Goal: Transaction & Acquisition: Subscribe to service/newsletter

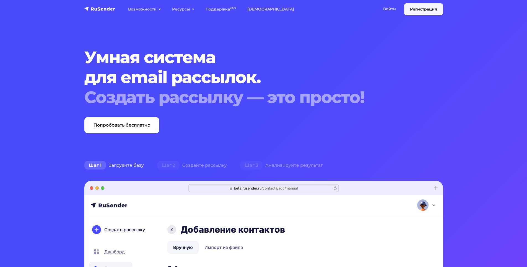
click at [411, 11] on link "Регистрация" at bounding box center [424, 9] width 39 height 12
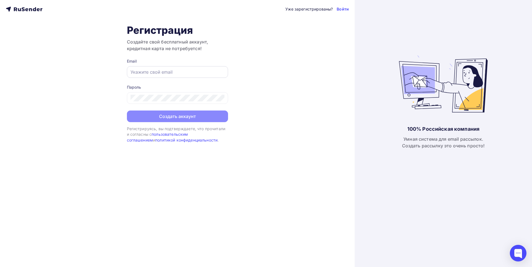
click at [182, 70] on input "text" at bounding box center [177, 72] width 94 height 7
paste input "https://disk.yandex.ru/d/xSxFCtMVCluQgQ"
type input "https://disk.yandex.ru/d/xSxFCtMVCluQgQ"
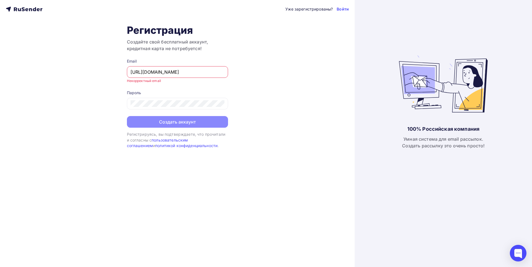
click at [199, 71] on input "https://disk.yandex.ru/d/xSxFCtMVCluQgQ" at bounding box center [177, 72] width 94 height 7
paste input "laurakurmasheva@yandex.ru"
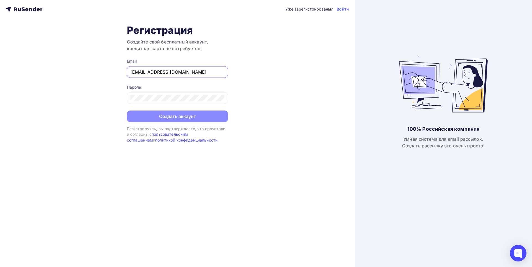
type input "laurakurmasheva@yandex.ru"
click at [168, 110] on form "Email laurakurmasheva@yandex.ru Пароль Создать аккаунт" at bounding box center [177, 90] width 101 height 64
click at [171, 117] on button "Создать аккаунт" at bounding box center [177, 117] width 101 height 12
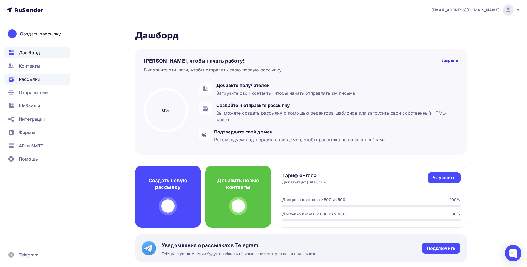
click at [36, 84] on div "Рассылки" at bounding box center [37, 79] width 66 height 11
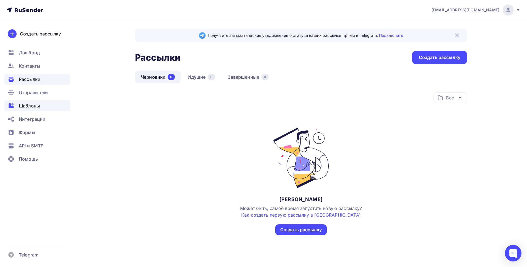
click at [31, 106] on span "Шаблоны" at bounding box center [29, 105] width 21 height 7
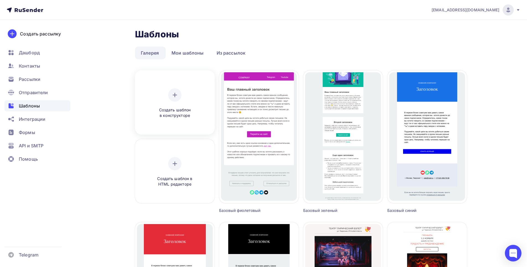
click at [171, 108] on span "Создать шаблон в конструкторе" at bounding box center [175, 112] width 53 height 11
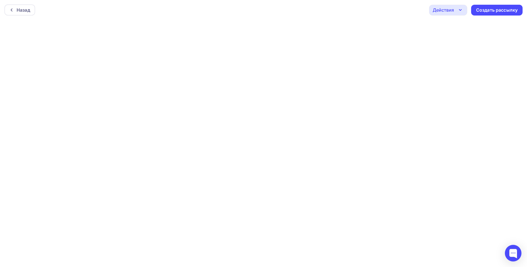
click at [462, 14] on div "Действия" at bounding box center [448, 10] width 38 height 11
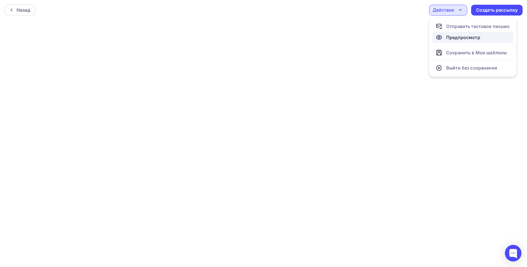
click at [466, 42] on link "Предпросмотр" at bounding box center [473, 37] width 81 height 11
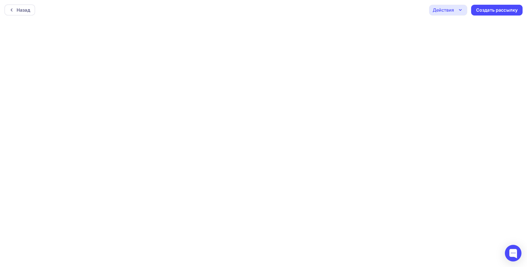
click at [466, 9] on div "Действия" at bounding box center [448, 10] width 38 height 11
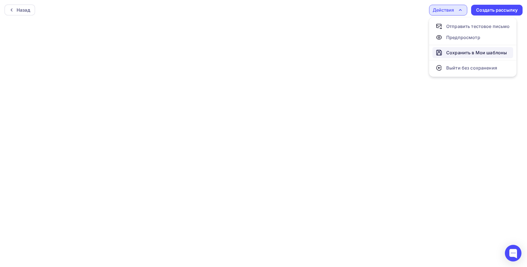
click at [466, 56] on link "Сохранить в Мои шаблоны" at bounding box center [473, 52] width 81 height 11
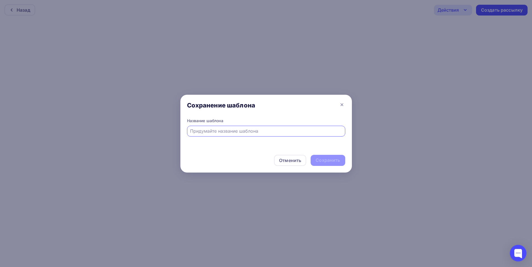
paste input "Всероссийский форум «Национальная безопасность. Сила в правде»."
type input "Всероссийский форум «Национальная безопасность. Сила в правде»."
click at [330, 162] on div "Сохранить" at bounding box center [327, 160] width 24 height 6
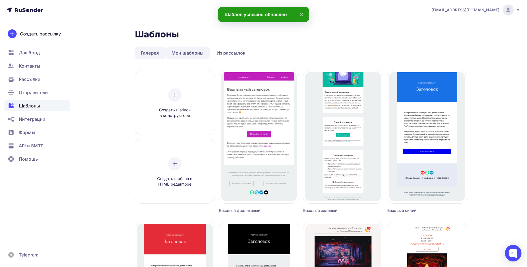
click at [192, 48] on link "Мои шаблоны" at bounding box center [188, 53] width 44 height 13
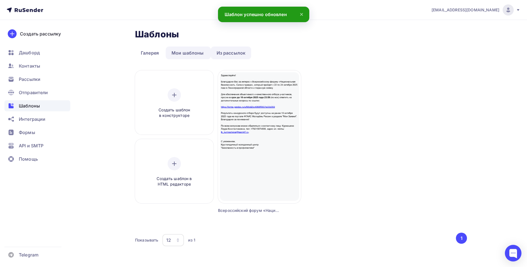
click at [216, 50] on link "Из рассылок" at bounding box center [231, 53] width 41 height 13
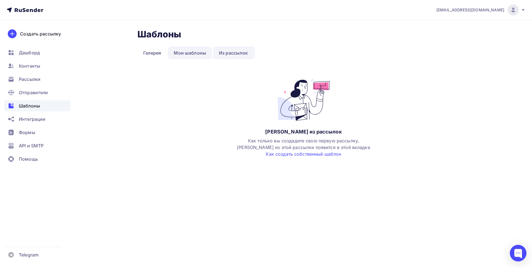
click at [201, 51] on link "Мои шаблоны" at bounding box center [190, 53] width 44 height 13
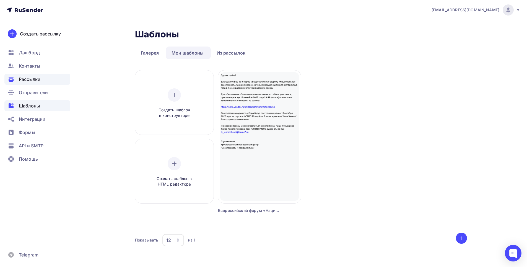
click at [38, 81] on span "Рассылки" at bounding box center [30, 79] width 22 height 7
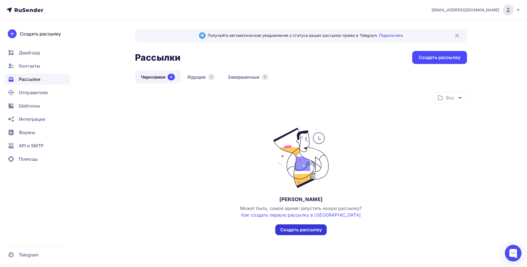
click at [297, 233] on div "Создать рассылку" at bounding box center [300, 229] width 51 height 11
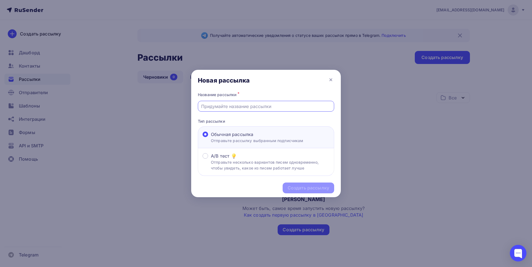
click at [255, 106] on input "text" at bounding box center [266, 106] width 130 height 7
paste input "Всероссийский форум «Национальная безопасность. Сила в правде»."
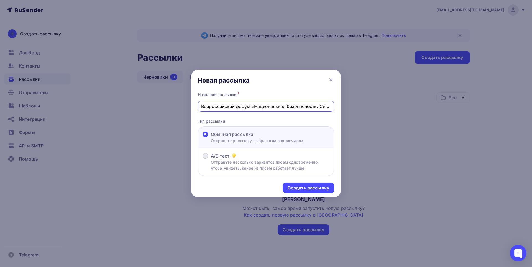
scroll to position [0, 24]
type input "Всероссийский форум «Национальная безопасность. Сила в правде»."
click at [300, 187] on div "Создать рассылку" at bounding box center [308, 188] width 42 height 6
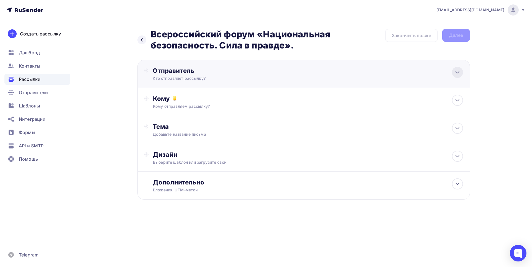
click at [455, 69] on icon at bounding box center [457, 72] width 7 height 7
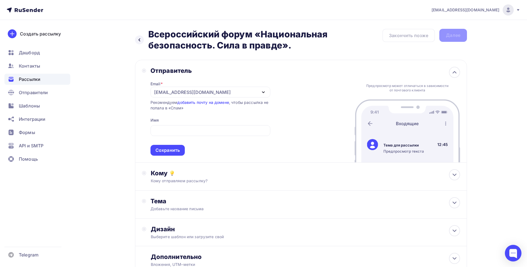
click at [272, 116] on div "Отправитель Email * laurakurmasheva@yandex.ru laurakurmasheva@yandex.ru Добавит…" at bounding box center [301, 111] width 332 height 103
drag, startPoint x: 248, startPoint y: 102, endPoint x: 264, endPoint y: 103, distance: 15.3
click at [264, 103] on div "Рекомендуем добавить почту на домене , чтобы рассылка не попала в «Спам»" at bounding box center [211, 105] width 120 height 11
click at [239, 136] on span "Сохранить" at bounding box center [211, 139] width 120 height 33
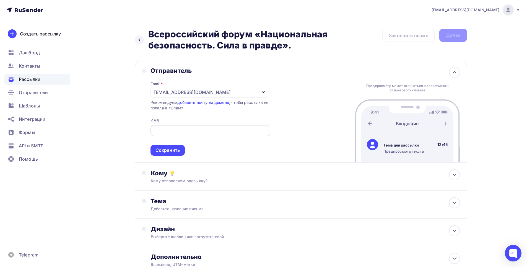
click at [226, 132] on input "text" at bounding box center [211, 130] width 114 height 7
click at [225, 113] on div "Email * laurakurmasheva@yandex.ru laurakurmasheva@yandex.ru Добавить отправител…" at bounding box center [211, 114] width 120 height 81
paste input "КМЦ "Профилактика и Безопасность""
click at [252, 91] on div "[EMAIL_ADDRESS][DOMAIN_NAME]" at bounding box center [211, 92] width 120 height 11
type input "КМЦ "Профилактика и Безопасность""
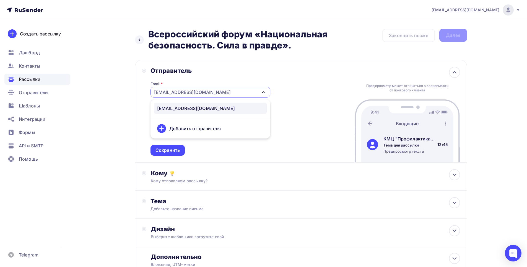
click at [252, 91] on div "laurakurmasheva@yandex.ru" at bounding box center [211, 92] width 120 height 11
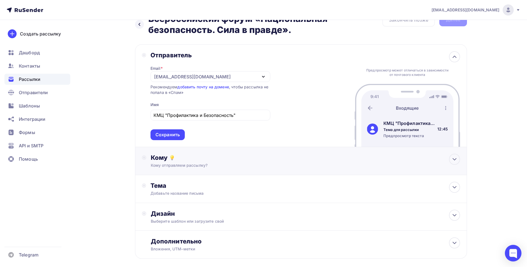
scroll to position [28, 0]
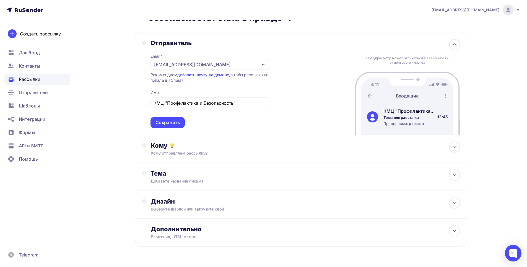
click at [241, 55] on div "Email * laurakurmasheva@yandex.ru laurakurmasheva@yandex.ru Добавить отправител…" at bounding box center [211, 87] width 120 height 81
click at [241, 63] on div "laurakurmasheva@yandex.ru" at bounding box center [211, 64] width 120 height 11
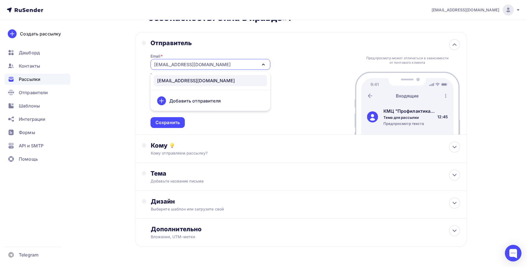
click at [240, 65] on div "laurakurmasheva@yandex.ru" at bounding box center [211, 64] width 120 height 11
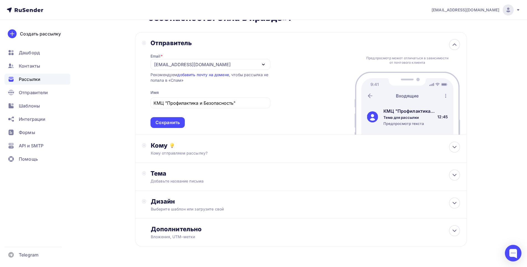
click at [225, 60] on div "laurakurmasheva@yandex.ru" at bounding box center [211, 64] width 120 height 11
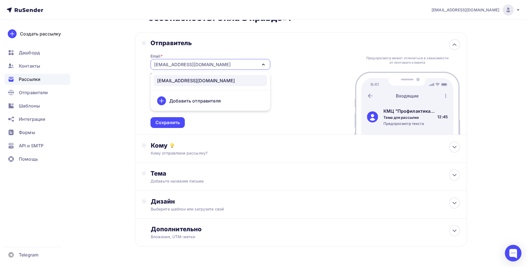
click at [212, 99] on div "Добавить отправителя" at bounding box center [194, 100] width 51 height 7
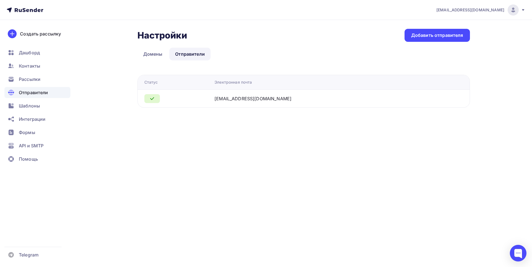
click at [250, 123] on div "Настройки Настройки Добавить отправителя Домены Отправители Отправители Домены …" at bounding box center [266, 75] width 454 height 110
click at [253, 100] on div "laurakurmasheva@yandex.ru" at bounding box center [252, 98] width 77 height 7
click at [459, 35] on div "Добавить отправителя" at bounding box center [437, 35] width 52 height 6
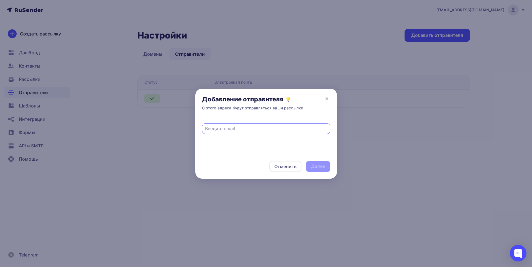
paste input "layrakurmasheva@yandex.ru"
type input "layrakurmasheva@yandex.ru"
click at [320, 164] on div "Далее" at bounding box center [318, 166] width 14 height 6
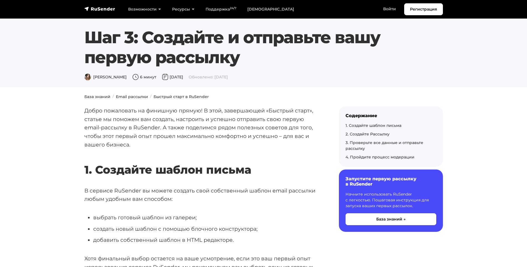
click at [134, 114] on p "Добро пожаловать на финишную прямую! В этой, завершающей «Быстрый старт», стать…" at bounding box center [202, 127] width 237 height 43
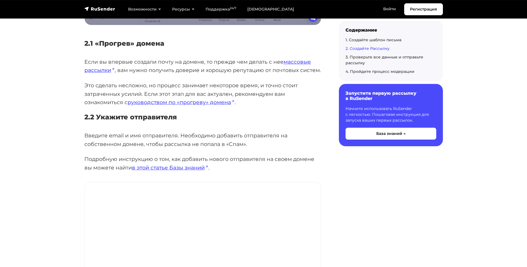
scroll to position [934, 0]
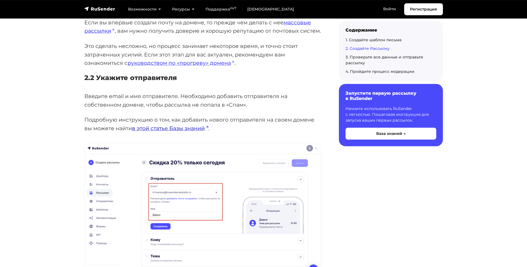
click at [152, 129] on link "в этой статье Базы знаний" at bounding box center [170, 128] width 76 height 7
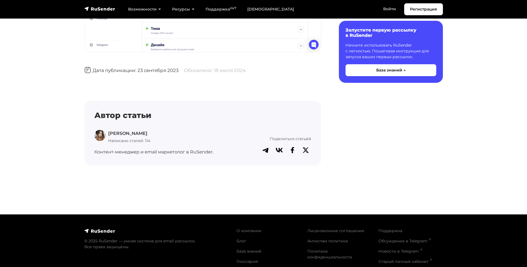
scroll to position [794, 0]
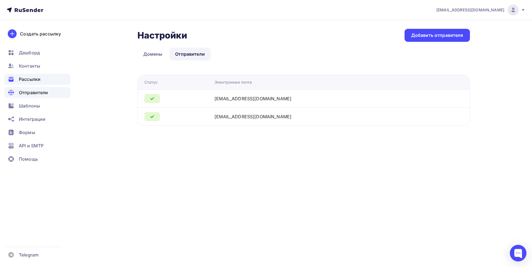
click at [26, 75] on div "Рассылки" at bounding box center [37, 79] width 66 height 11
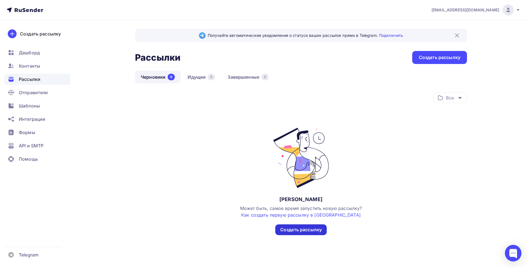
click at [301, 230] on div "Создать рассылку" at bounding box center [301, 229] width 42 height 6
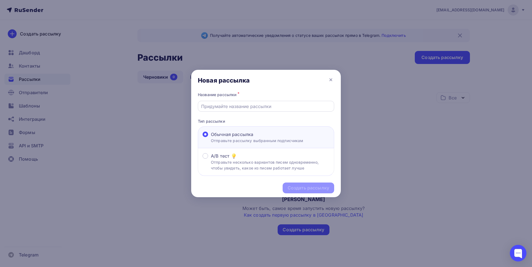
click at [215, 105] on input "text" at bounding box center [266, 106] width 130 height 7
paste input "Всероссийский форум «Национальная безопасность. Сила в правде»."
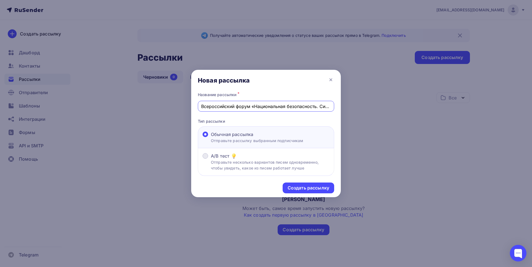
scroll to position [0, 24]
type input "Всероссийский форум «Национальная безопасность. Сила в правде»."
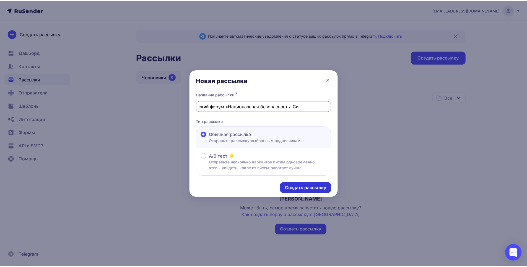
scroll to position [0, 0]
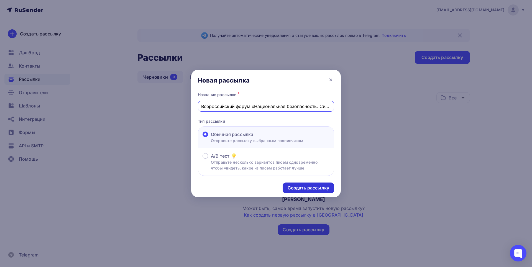
click at [291, 186] on div "Создать рассылку" at bounding box center [308, 188] width 42 height 6
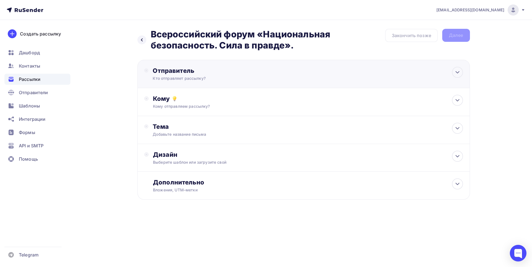
click at [233, 61] on div "Отправитель Кто отправляет рассылку? Email * laurakurmasheva@yandex.ru layrakur…" at bounding box center [303, 74] width 332 height 28
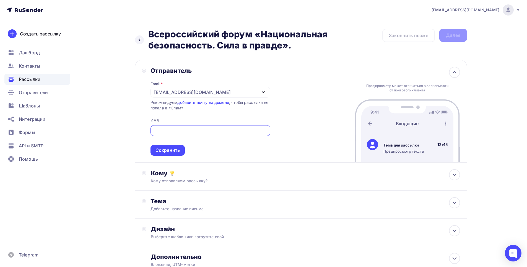
click at [226, 133] on input "text" at bounding box center [211, 130] width 114 height 7
paste input "КМЦ "Профилактика и Безопасность""
type input "КМЦ "Профилактика и Безопасность""
click at [371, 147] on img at bounding box center [372, 144] width 11 height 11
click at [242, 95] on div "[EMAIL_ADDRESS][DOMAIN_NAME]" at bounding box center [211, 92] width 120 height 11
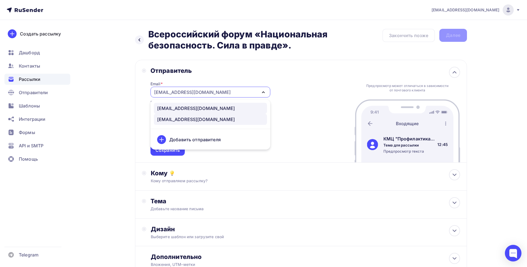
click at [176, 105] on div "[EMAIL_ADDRESS][DOMAIN_NAME]" at bounding box center [196, 108] width 78 height 7
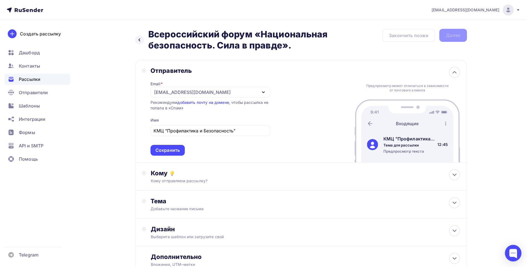
click at [298, 119] on div "Отправитель Email * layrakurmasheva@yandex.ru layrakurmasheva@yandex.ru lauraku…" at bounding box center [301, 111] width 332 height 103
click at [275, 166] on div "Кому Кому отправляем рассылку? Списки получателей Нет получателей Все списки id…" at bounding box center [301, 177] width 332 height 28
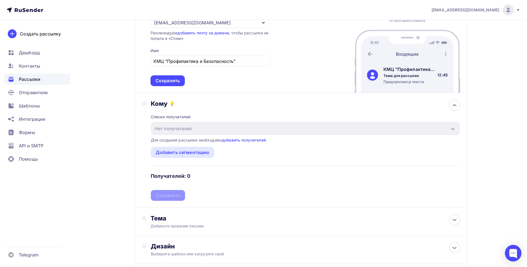
scroll to position [83, 0]
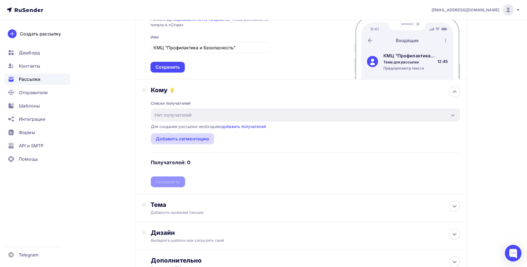
click at [203, 140] on div "Добавить сегментацию" at bounding box center [183, 138] width 54 height 7
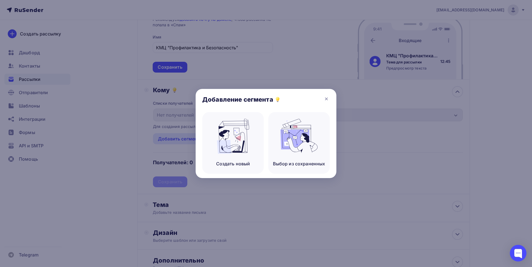
click at [331, 90] on div "Добавление сегмента" at bounding box center [265, 100] width 141 height 23
click at [226, 133] on img at bounding box center [232, 136] width 37 height 35
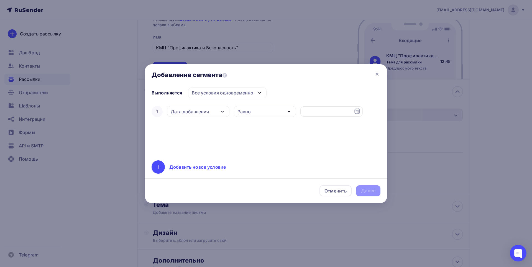
click at [223, 108] on div "Дата добавления" at bounding box center [198, 111] width 62 height 11
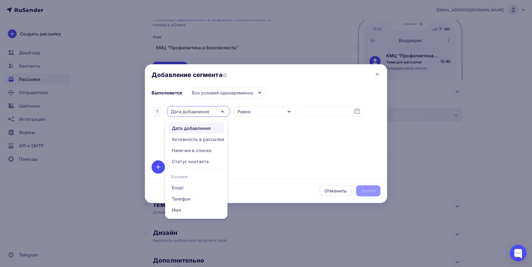
click at [221, 108] on icon "button" at bounding box center [222, 111] width 7 height 7
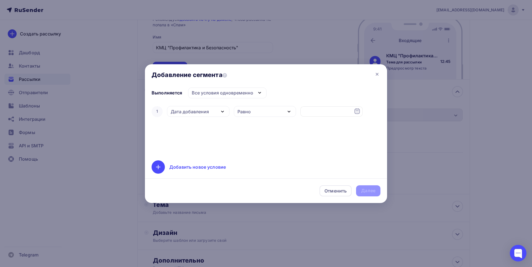
click at [240, 95] on div "Все условия одновременно" at bounding box center [222, 92] width 61 height 7
click at [260, 109] on div "Равно" at bounding box center [265, 111] width 62 height 11
click at [259, 109] on div "Равно" at bounding box center [265, 111] width 62 height 11
click at [361, 111] on input "text" at bounding box center [331, 111] width 62 height 11
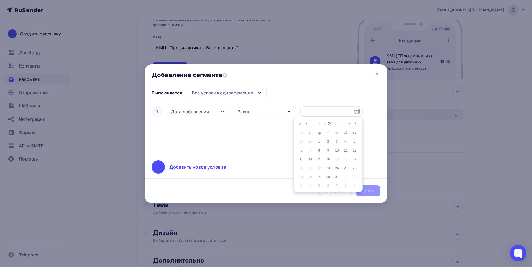
click at [300, 102] on div "Выполняется Все условия одновременно Все условия одновременно Хотя бы одно из у…" at bounding box center [265, 130] width 229 height 86
click at [212, 167] on div "Добавить новое условие" at bounding box center [197, 167] width 56 height 7
click at [377, 130] on div at bounding box center [373, 129] width 13 height 13
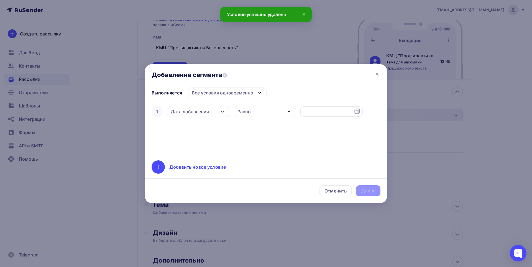
click at [374, 110] on div "1 Дата добавления Дата добавления Активность в рассылке Наличие в списке Статус…" at bounding box center [265, 111] width 229 height 13
click at [340, 190] on div "Отменить" at bounding box center [335, 190] width 22 height 7
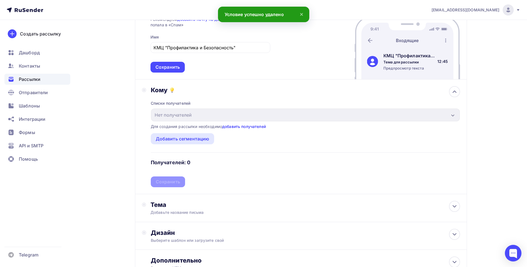
click at [241, 126] on link "добавить получателей" at bounding box center [244, 126] width 44 height 5
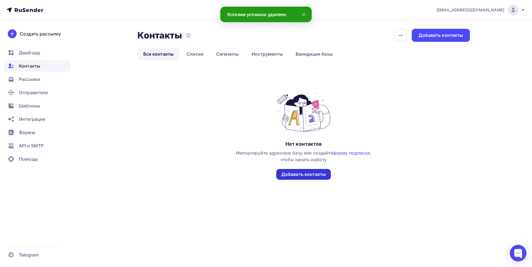
click at [310, 172] on div "Добавить контакты" at bounding box center [303, 174] width 45 height 6
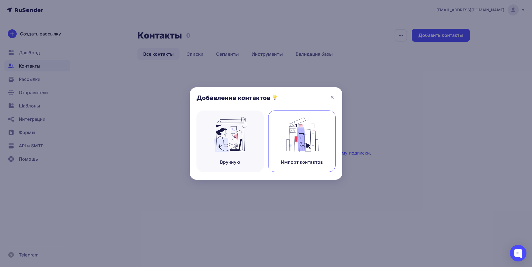
click at [291, 159] on div "Импорт контактов" at bounding box center [302, 162] width 42 height 7
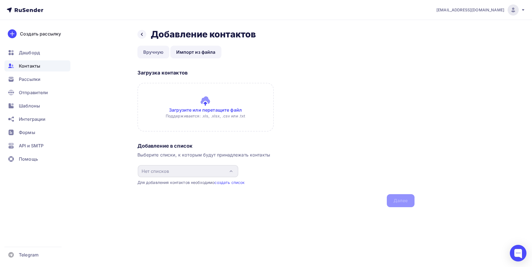
click at [159, 54] on link "Вручную" at bounding box center [153, 52] width 32 height 13
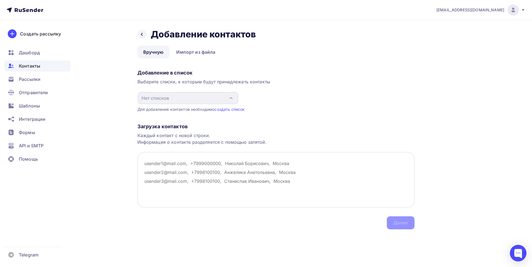
click at [192, 168] on textarea at bounding box center [275, 179] width 277 height 55
click at [178, 179] on textarea at bounding box center [275, 179] width 277 height 55
paste textarea "efimka5859@gmail.com dasha.bazhenova28@mail.ru alla-bituzk@mail.ru krisyavorska…"
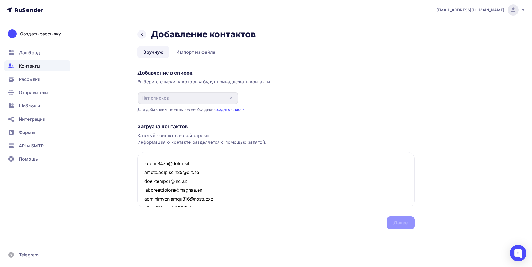
scroll to position [1465, 0]
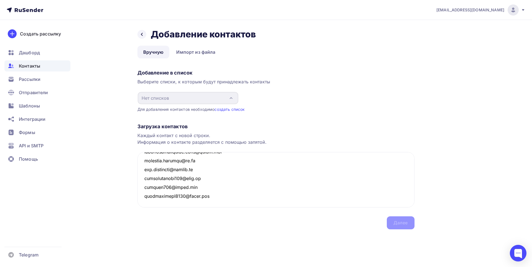
click at [401, 223] on div "Загрузка контактов Каждый контакт с новой строки. Информация о контакте разделя…" at bounding box center [275, 170] width 277 height 117
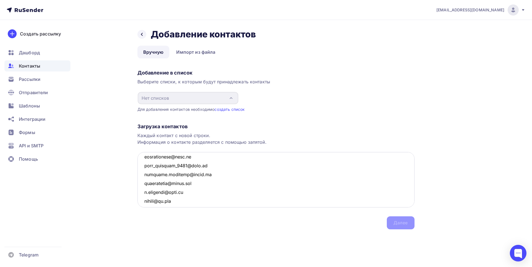
scroll to position [0, 0]
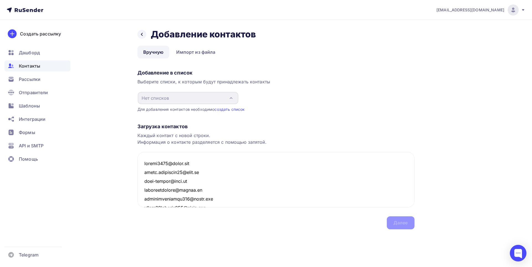
click at [397, 219] on div "Загрузка контактов Каждый контакт с новой строки. Информация о контакте разделя…" at bounding box center [275, 170] width 277 height 117
click at [203, 161] on textarea at bounding box center [275, 179] width 277 height 55
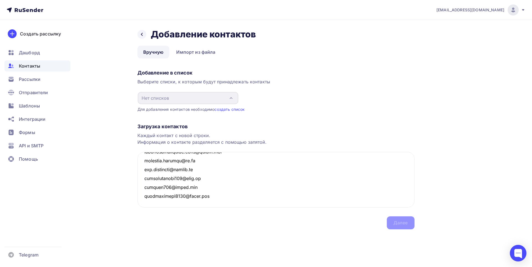
drag, startPoint x: 144, startPoint y: 172, endPoint x: 266, endPoint y: 250, distance: 145.3
click at [266, 250] on div "Назад Добавление контактов Добавление контактов Вручную Импорт из файла Вручную…" at bounding box center [266, 135] width 454 height 231
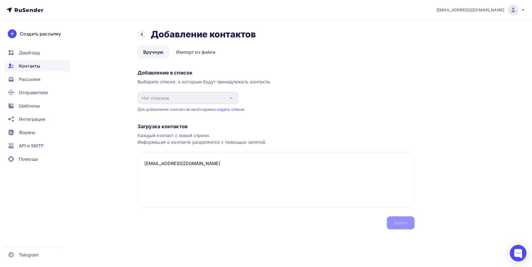
scroll to position [0, 0]
type textarea "efimka5859@gmail.com"
click at [391, 214] on div "Загрузка контактов Каждый контакт с новой строки. Информация о контакте разделя…" at bounding box center [275, 170] width 277 height 117
click at [240, 109] on link "создать список" at bounding box center [229, 109] width 30 height 5
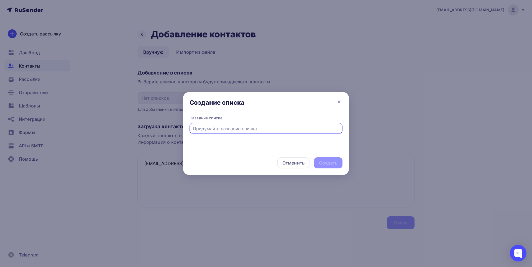
click at [238, 128] on input "text" at bounding box center [266, 128] width 146 height 7
type input "Сила в правде"
click at [331, 164] on div "Создать" at bounding box center [328, 163] width 19 height 6
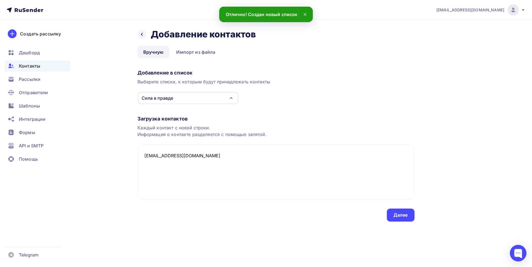
drag, startPoint x: 202, startPoint y: 177, endPoint x: 74, endPoint y: 139, distance: 133.2
click at [76, 138] on div "Назад Добавление контактов Добавление контактов Вручную Импорт из файла Вручную…" at bounding box center [266, 132] width 454 height 224
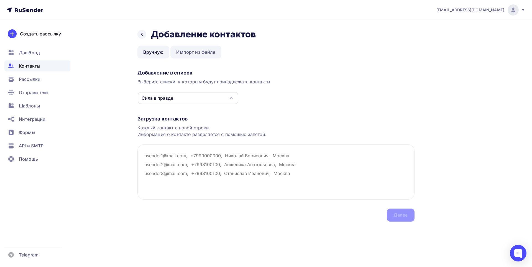
click at [184, 55] on link "Импорт из файла" at bounding box center [195, 52] width 51 height 13
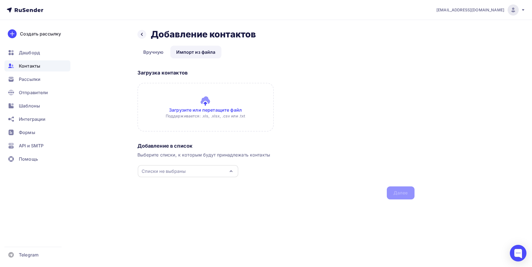
click at [211, 172] on div "Списки не выбраны" at bounding box center [188, 171] width 101 height 12
click at [203, 192] on div "Сила в правде" at bounding box center [187, 192] width 89 height 7
click at [188, 144] on div "Добавление в список" at bounding box center [275, 146] width 277 height 7
click at [191, 105] on input "file" at bounding box center [205, 107] width 136 height 49
click at [235, 107] on input "file" at bounding box center [205, 107] width 136 height 49
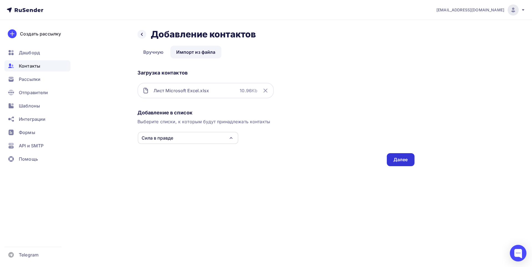
click at [404, 155] on div "Далее" at bounding box center [401, 159] width 28 height 13
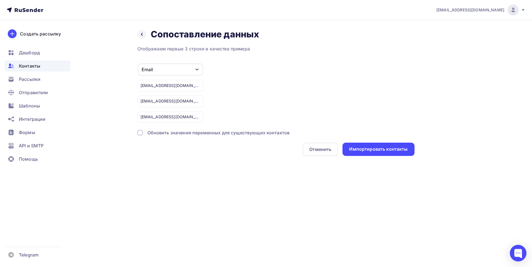
click at [183, 87] on div "efimka5859@gmail.com" at bounding box center [170, 86] width 66 height 12
click at [380, 149] on div "Импортировать контакты" at bounding box center [378, 149] width 58 height 6
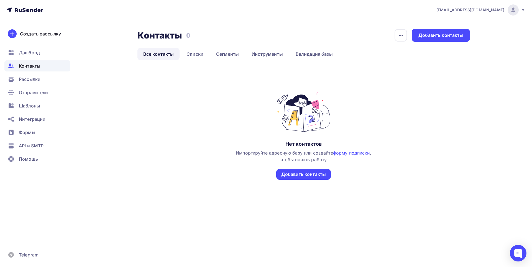
click at [32, 73] on ul "Дашборд Контакты Рассылки Отправители Шаблоны Интеграции Формы API и SMTP Помощь" at bounding box center [37, 107] width 66 height 120
click at [32, 79] on span "Рассылки" at bounding box center [30, 79] width 22 height 7
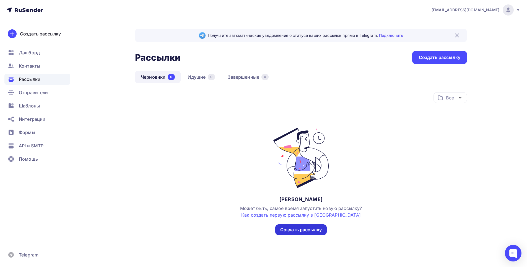
click at [297, 228] on div "Создать рассылку" at bounding box center [301, 229] width 42 height 6
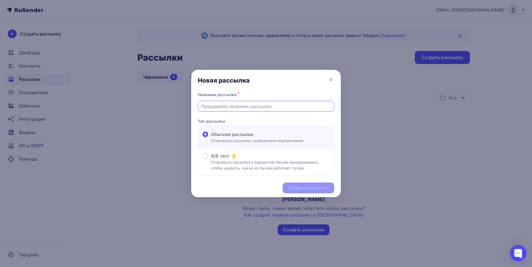
paste input "Всероссийский форум «Национальная безопасность. Сила в правде»."
type input "Всероссийский форум «Национальная безопасность. Сила в правде»."
click at [291, 182] on div "Создать рассылку" at bounding box center [266, 188] width 150 height 24
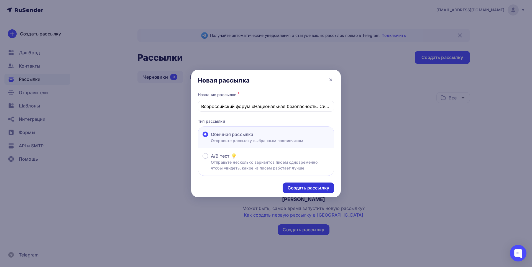
click at [292, 186] on div "Создать рассылку" at bounding box center [308, 188] width 42 height 6
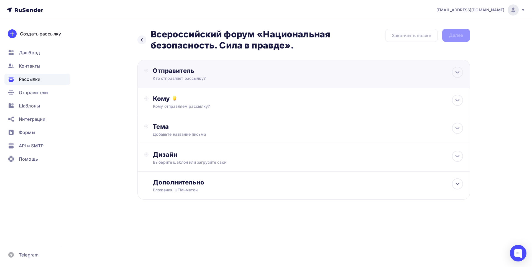
click at [234, 76] on div "Кто отправляет рассылку?" at bounding box center [207, 79] width 108 height 6
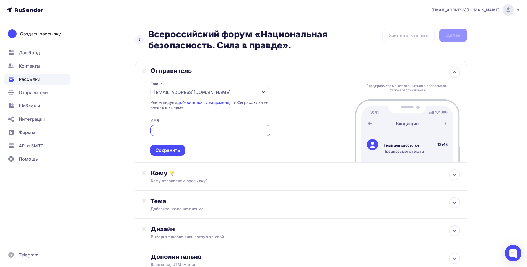
drag, startPoint x: 160, startPoint y: 118, endPoint x: 161, endPoint y: 107, distance: 11.2
click at [159, 117] on div "Email * laurakurmasheva@yandex.ru layrakurmasheva@yandex.ru laurakurmasheva@yan…" at bounding box center [211, 114] width 120 height 81
click at [163, 92] on div "laurakurmasheva@yandex.ru" at bounding box center [192, 92] width 77 height 7
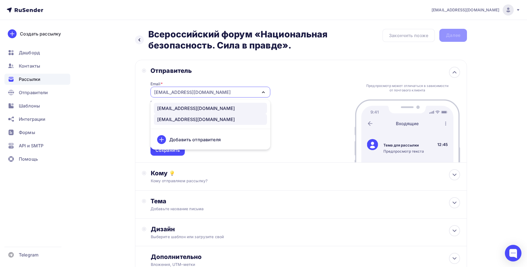
click at [167, 106] on div "layrakurmasheva@yandex.ru" at bounding box center [196, 108] width 78 height 7
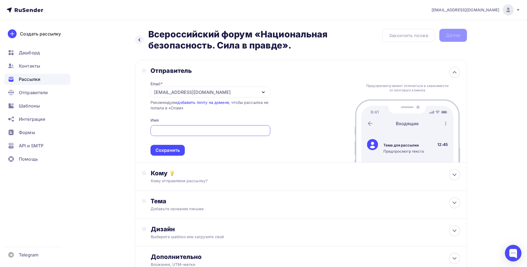
paste input "КМЦ "Профилактика и Безопасность""
type input "КМЦ "Профилактика и Безопасность""
click at [158, 152] on div "Сохранить" at bounding box center [168, 150] width 24 height 6
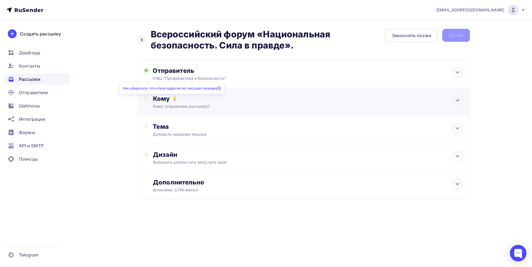
click at [174, 100] on icon at bounding box center [174, 100] width 2 height 1
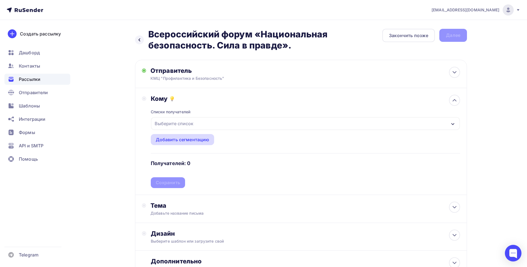
click at [177, 143] on div "Добавить сегментацию" at bounding box center [183, 139] width 64 height 11
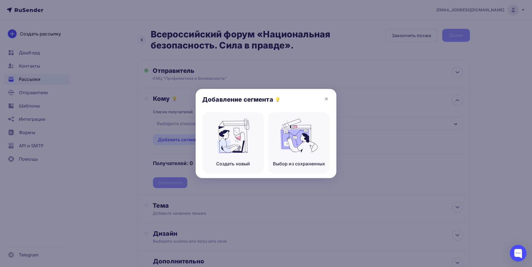
click at [320, 96] on div "Добавление сегмента" at bounding box center [265, 100] width 141 height 23
drag, startPoint x: 333, startPoint y: 102, endPoint x: 330, endPoint y: 100, distance: 3.7
click at [334, 102] on div "Добавление сегмента" at bounding box center [265, 100] width 141 height 23
click at [328, 99] on icon at bounding box center [326, 99] width 7 height 7
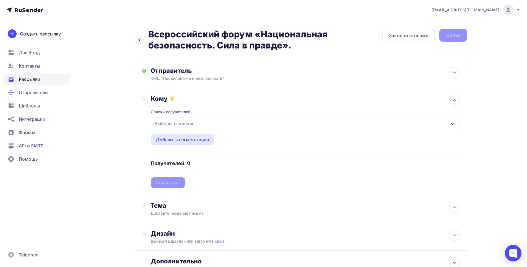
click at [329, 116] on div "Списки получателей Выберите список Все списки id Сила в правде (170) #27585 Доб…" at bounding box center [306, 145] width 310 height 86
click at [329, 120] on div "Выберите список" at bounding box center [305, 123] width 309 height 13
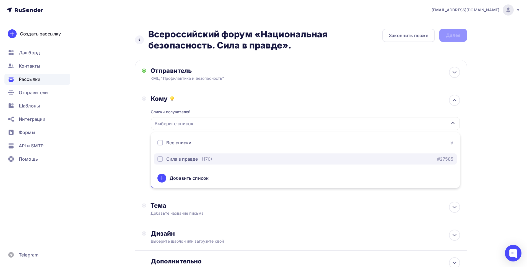
click at [306, 155] on button "Сила в правде (170) #27585" at bounding box center [305, 158] width 303 height 11
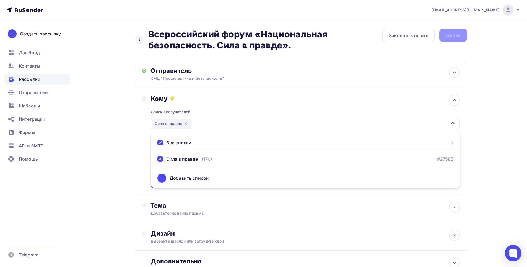
click at [486, 154] on div "Назад Всероссийский форум «Национальная безопасность. Сила в правде». Всероссий…" at bounding box center [264, 167] width 454 height 294
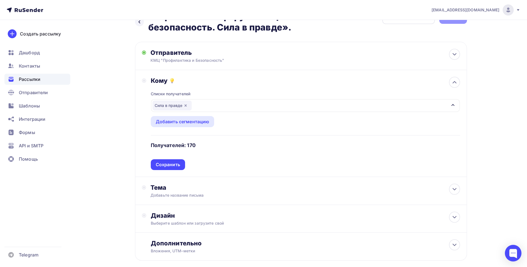
scroll to position [28, 0]
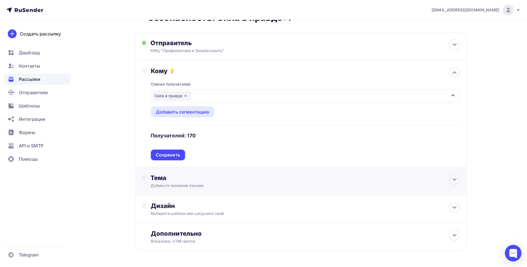
click at [186, 184] on div "Добавьте название письма" at bounding box center [200, 186] width 99 height 6
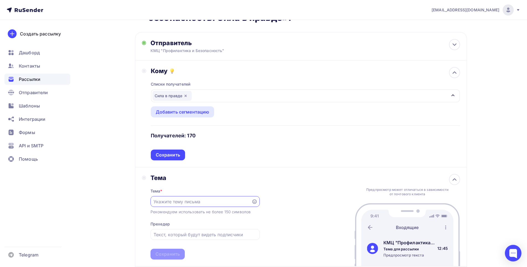
scroll to position [55, 0]
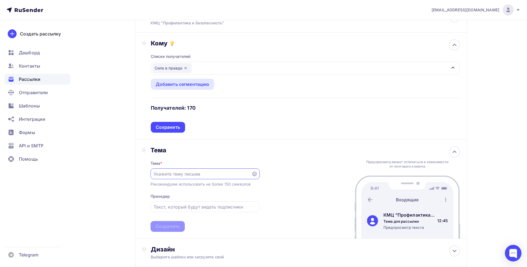
paste input "Всероссийский форум «Национальная безопасность. Сила в правде»."
click at [187, 67] on icon "button" at bounding box center [186, 68] width 4 height 4
click at [185, 67] on div "Выберите список" at bounding box center [174, 68] width 43 height 10
type input "Всероссийский форум «Национальная безопасность. Сила в правде»."
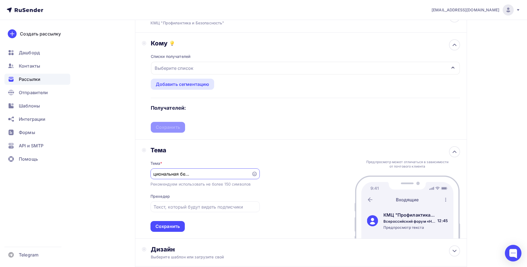
scroll to position [0, 0]
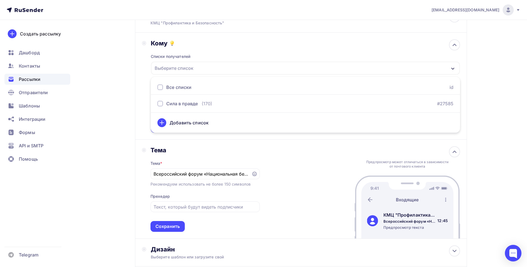
click at [195, 72] on div "Выберите список" at bounding box center [174, 68] width 43 height 10
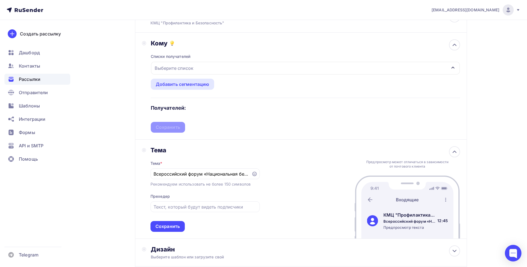
click at [175, 70] on div "Выберите список" at bounding box center [174, 68] width 43 height 10
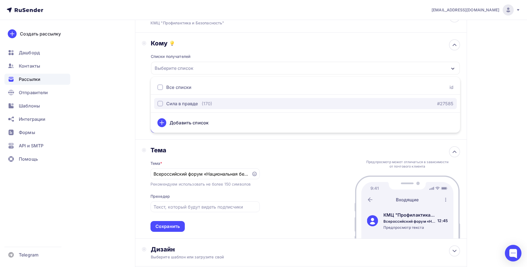
click at [177, 105] on div "Сила в правде" at bounding box center [182, 103] width 32 height 7
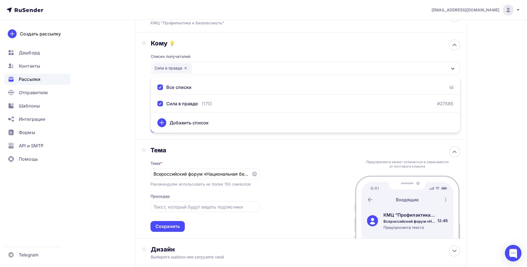
click at [227, 148] on div "Тема" at bounding box center [205, 150] width 109 height 8
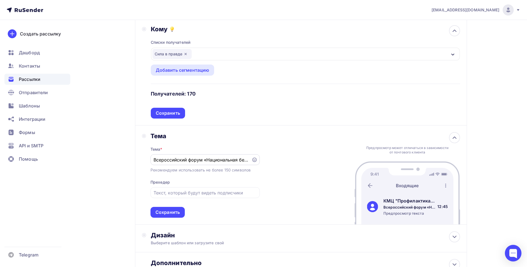
scroll to position [83, 0]
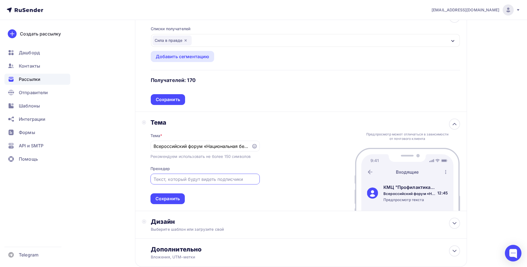
click at [217, 177] on input "text" at bounding box center [205, 179] width 103 height 7
paste input "Благодарим Вас за интерес к Всероссийскому форуму «Национальная безопасность. С…"
type input "Благодарим Вас за интерес к Всероссийскому форуму «Национальная безопасность. С…"
click at [222, 195] on div "Тема * Всероссийский форум «Национальная безопасность. Сила в правде». Рекоменд…" at bounding box center [205, 165] width 109 height 78
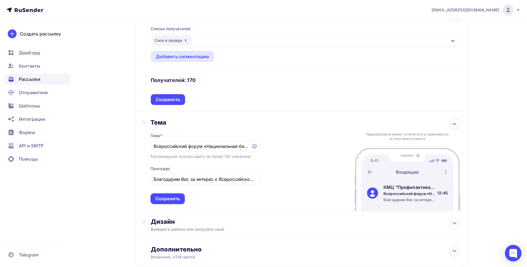
scroll to position [111, 0]
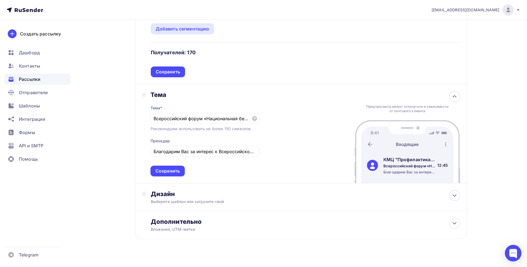
click at [222, 195] on div "Дизайн" at bounding box center [306, 194] width 310 height 8
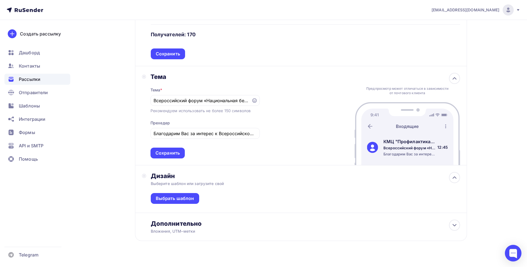
scroll to position [138, 0]
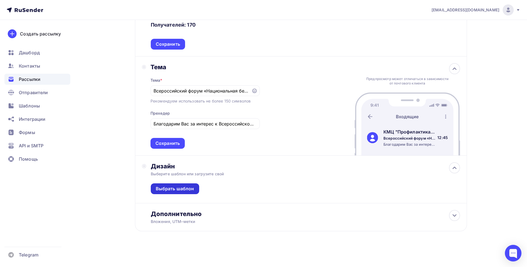
click at [182, 190] on div "Выбрать шаблон" at bounding box center [175, 189] width 38 height 6
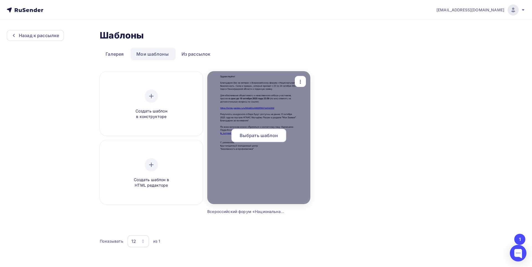
click at [246, 133] on span "Выбрать шаблон" at bounding box center [258, 135] width 38 height 7
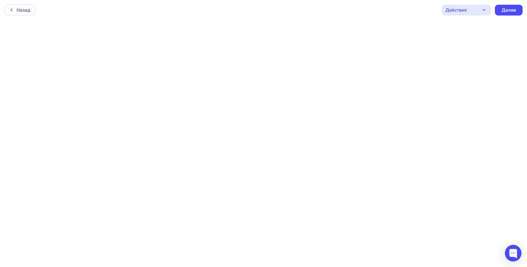
click at [481, 12] on icon "button" at bounding box center [484, 10] width 7 height 7
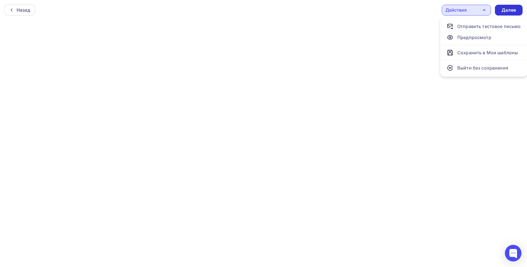
click at [503, 11] on div "Далее" at bounding box center [509, 10] width 14 height 6
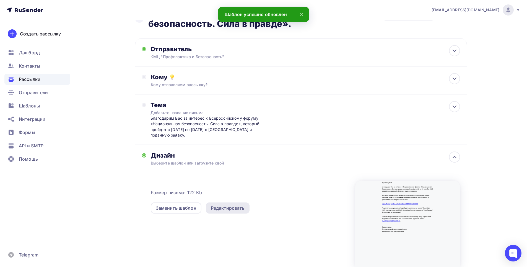
scroll to position [28, 0]
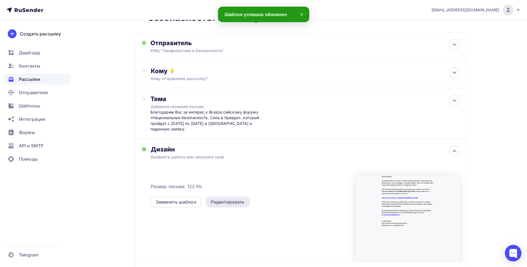
click at [228, 203] on div "Редактировать" at bounding box center [228, 202] width 34 height 7
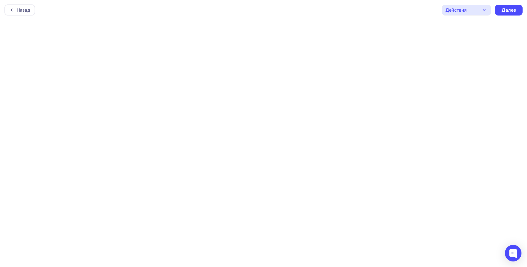
click at [472, 8] on div "Действия" at bounding box center [466, 10] width 49 height 11
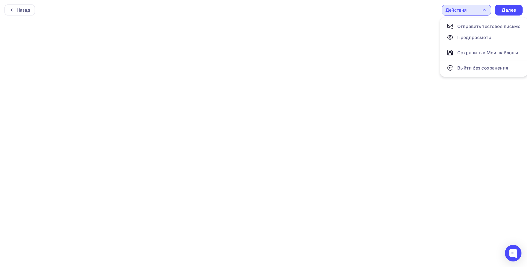
click at [484, 13] on icon "button" at bounding box center [484, 10] width 7 height 7
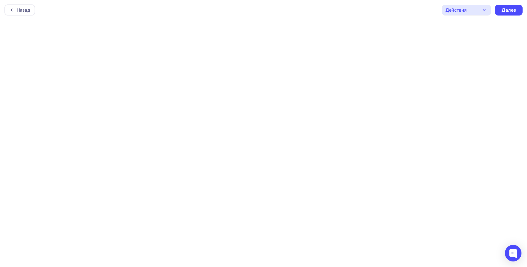
click at [486, 9] on icon "button" at bounding box center [484, 10] width 7 height 7
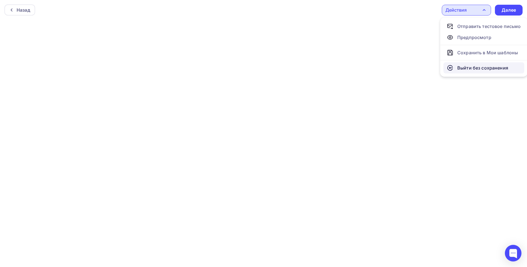
click at [487, 72] on link "Выйти без сохранения" at bounding box center [484, 67] width 81 height 11
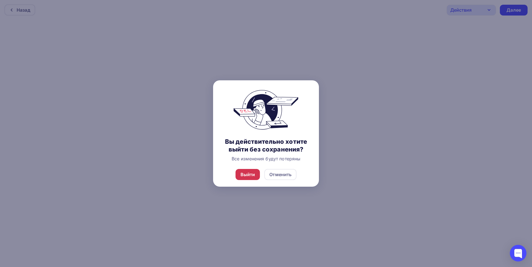
click at [249, 173] on div "Выйти" at bounding box center [247, 174] width 15 height 7
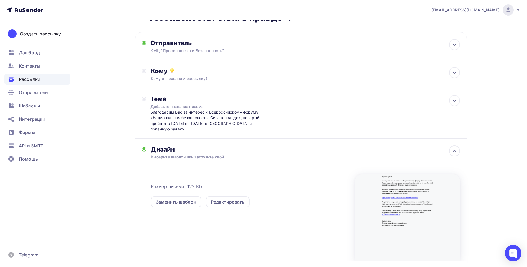
scroll to position [55, 0]
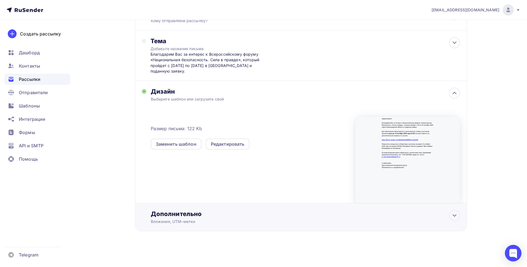
click at [274, 220] on div "Вложения, UTM–метки" at bounding box center [290, 222] width 279 height 6
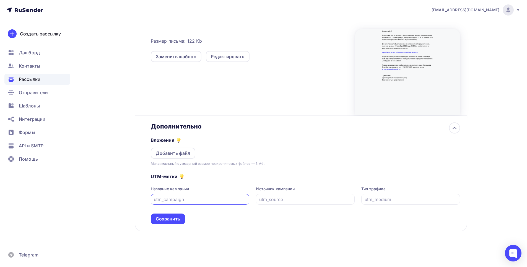
click at [179, 137] on icon at bounding box center [179, 140] width 7 height 7
click at [177, 140] on icon at bounding box center [179, 140] width 4 height 4
click at [243, 166] on div "Максимальный суммарный размер прикрепляемых файлов — 5 Мб." at bounding box center [208, 164] width 114 height 6
click at [178, 128] on link "Подробнее о том, как создать рассылку с вложением" at bounding box center [177, 130] width 93 height 4
click at [299, 133] on div "Вложения Добавить файл Максимальный суммарный размер прикрепляемых файлов — 5 М…" at bounding box center [306, 148] width 310 height 36
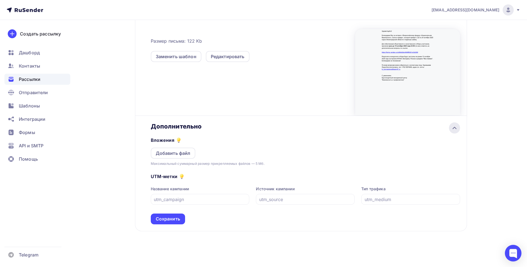
click at [453, 125] on icon at bounding box center [455, 128] width 7 height 7
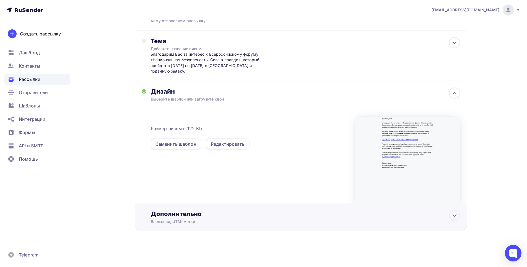
click at [271, 206] on div "Дополнительно Вложения, UTM–метки Вложения Добавить файл Максимальный суммарный…" at bounding box center [301, 217] width 332 height 28
click at [228, 214] on div "Дополнительно" at bounding box center [306, 214] width 310 height 8
click at [454, 214] on icon at bounding box center [455, 215] width 7 height 7
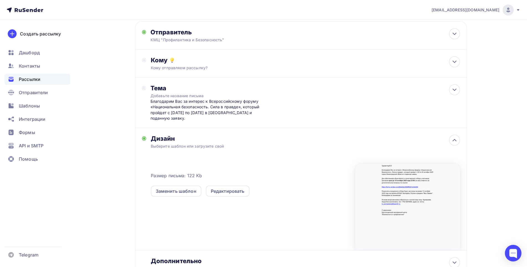
scroll to position [18, 0]
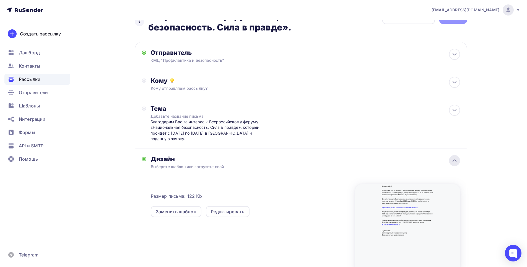
click at [455, 159] on icon at bounding box center [455, 160] width 7 height 7
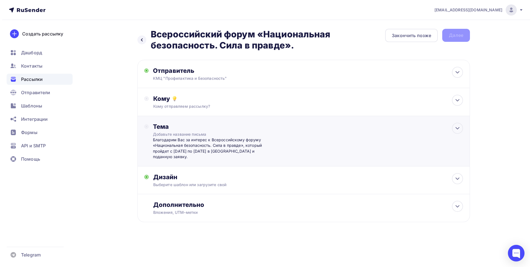
scroll to position [0, 0]
click at [458, 127] on icon at bounding box center [456, 128] width 3 height 2
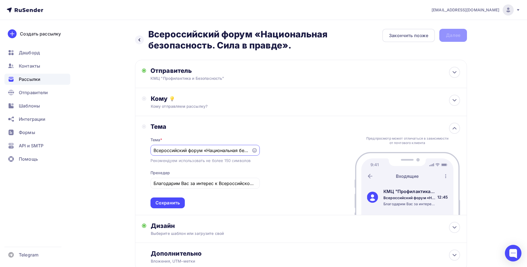
click at [458, 134] on div "Предпросмотр может отличаться в зависимости от почтового клиента КМЦ "Профилакт…" at bounding box center [407, 165] width 105 height 99
click at [456, 128] on icon at bounding box center [455, 128] width 7 height 7
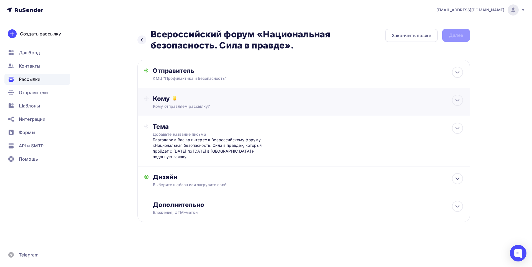
click at [438, 101] on div "Кому" at bounding box center [308, 99] width 310 height 8
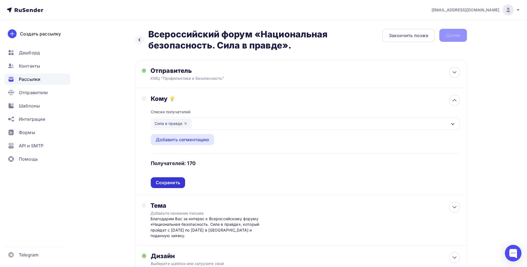
click at [175, 181] on div "Сохранить" at bounding box center [168, 182] width 24 height 6
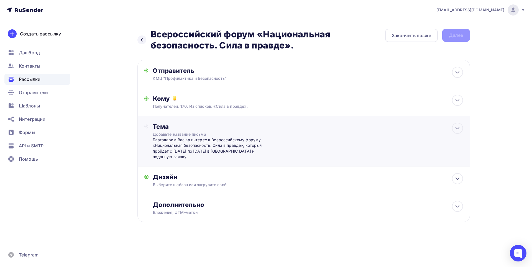
click at [193, 126] on div "Тема" at bounding box center [207, 127] width 109 height 8
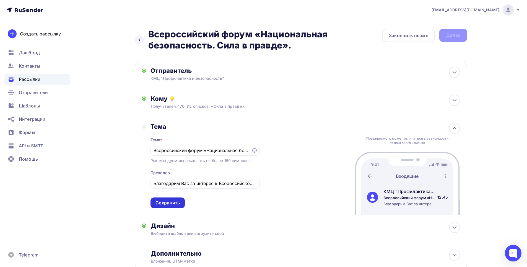
click at [176, 201] on div "Сохранить" at bounding box center [168, 203] width 24 height 6
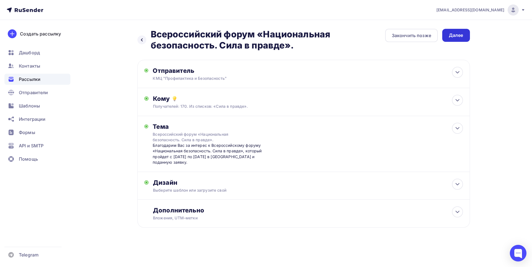
click at [461, 30] on div "Далее" at bounding box center [456, 35] width 28 height 13
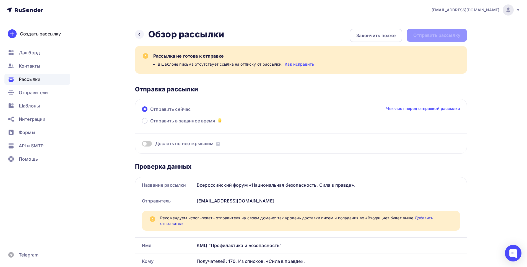
drag, startPoint x: 203, startPoint y: 56, endPoint x: 237, endPoint y: 54, distance: 33.5
click at [237, 54] on div "Рассылка не готова к отправке" at bounding box center [306, 56] width 307 height 7
drag, startPoint x: 225, startPoint y: 65, endPoint x: 274, endPoint y: 64, distance: 48.7
click at [274, 64] on span "В шаблоне письма отсутствует ссылка на отписку от рассылки." at bounding box center [220, 64] width 125 height 6
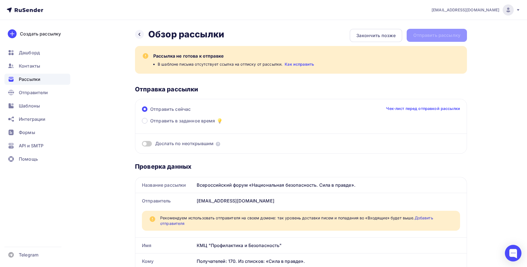
click at [289, 65] on link "Как исправить" at bounding box center [299, 64] width 29 height 6
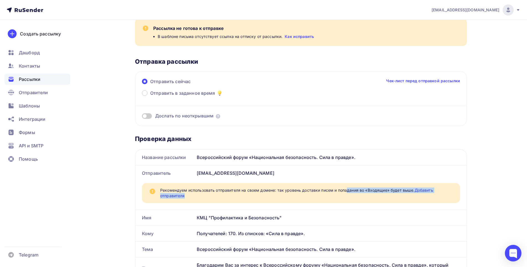
drag, startPoint x: 307, startPoint y: 189, endPoint x: 339, endPoint y: 194, distance: 32.2
click at [339, 194] on span "Рекомендуем использовать отправителя на своем домене: так уровень доставки писе…" at bounding box center [306, 192] width 293 height 11
click at [290, 189] on span "Рекомендуем использовать отправителя на своем домене: так уровень доставки писе…" at bounding box center [306, 192] width 293 height 11
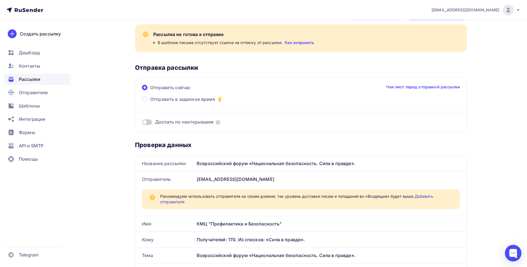
scroll to position [0, 0]
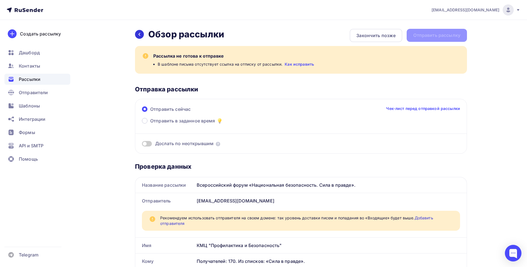
click at [138, 37] on div at bounding box center [139, 34] width 9 height 9
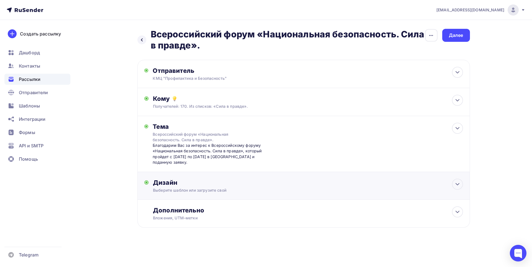
click at [249, 179] on div "Дизайн" at bounding box center [308, 183] width 310 height 8
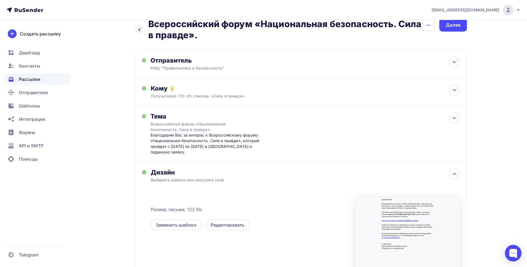
scroll to position [28, 0]
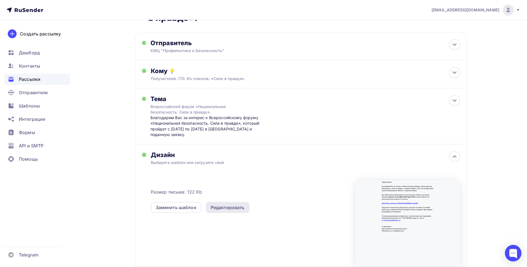
click at [235, 205] on div "Редактировать" at bounding box center [228, 207] width 34 height 7
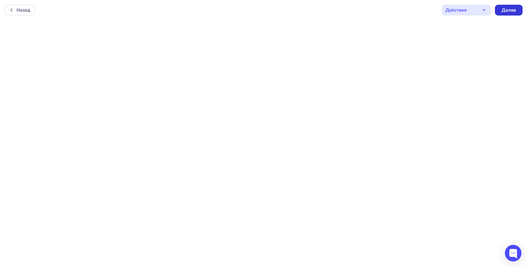
click at [510, 9] on div "Далее" at bounding box center [509, 10] width 14 height 6
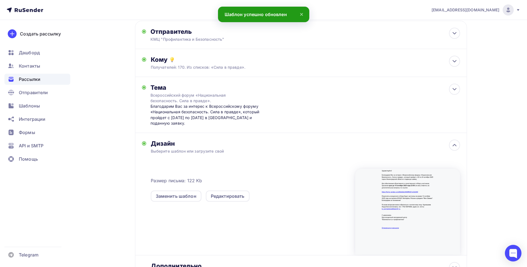
scroll to position [40, 0]
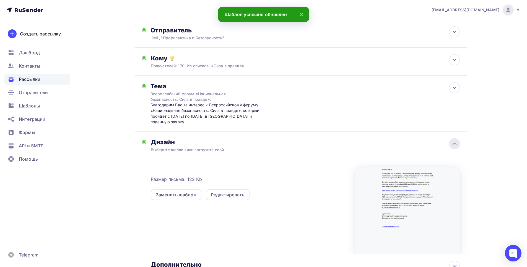
click at [453, 141] on icon at bounding box center [455, 143] width 7 height 7
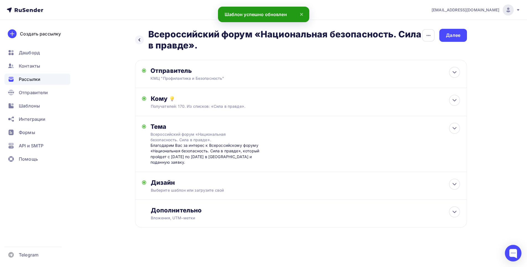
scroll to position [0, 0]
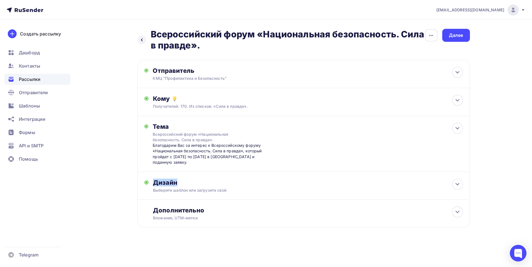
drag, startPoint x: 531, startPoint y: 133, endPoint x: 531, endPoint y: 194, distance: 61.2
click at [531, 194] on div "laurakurmasheva@yandex.ru Аккаунт Тарифы Выйти Создать рассылку Дашборд Контакт…" at bounding box center [266, 131] width 532 height 263
click at [456, 37] on div "Далее" at bounding box center [456, 35] width 14 height 6
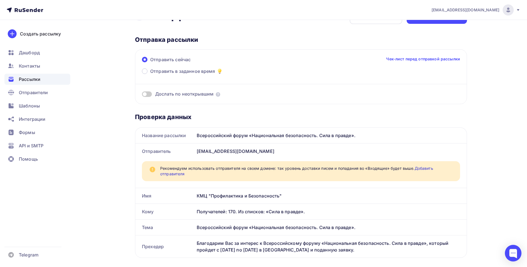
scroll to position [28, 0]
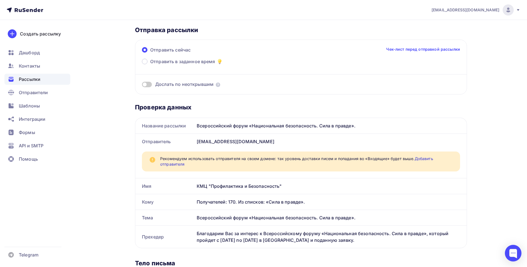
click at [177, 166] on link "Добавить отправителя" at bounding box center [296, 161] width 273 height 10
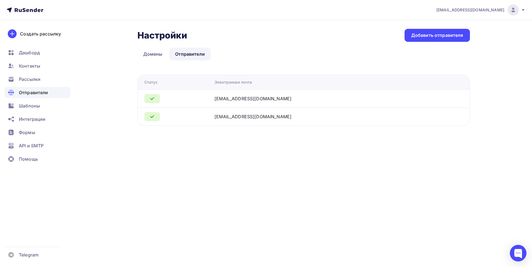
click at [199, 101] on div at bounding box center [177, 98] width 66 height 9
click at [150, 100] on icon at bounding box center [152, 98] width 7 height 7
click at [252, 97] on div "layrakurmasheva@yandex.ru" at bounding box center [252, 98] width 77 height 7
click at [157, 50] on link "Домены" at bounding box center [152, 54] width 31 height 13
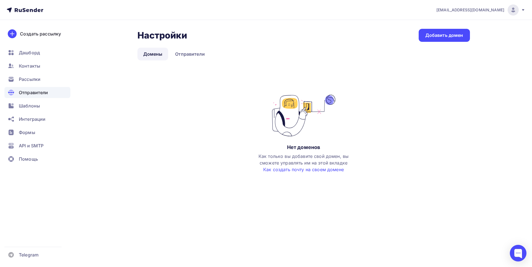
click at [328, 174] on div "Нет доменов Как только вы добавите свой домен, вы сможете управлять им на этой …" at bounding box center [303, 139] width 332 height 89
click at [327, 173] on div "Нет доменов Как только вы добавите свой домен, вы сможете управлять им на этой …" at bounding box center [303, 139] width 332 height 89
click at [324, 171] on link "Как создать почту на своем домене" at bounding box center [303, 170] width 81 height 6
click at [26, 84] on div "Рассылки" at bounding box center [37, 79] width 66 height 11
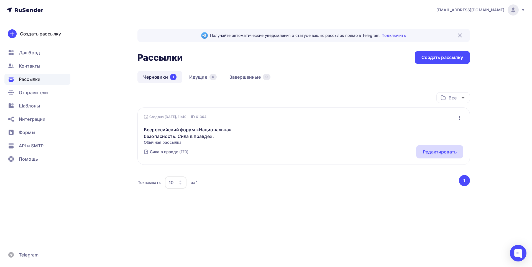
click at [447, 154] on div "Редактировать" at bounding box center [440, 151] width 34 height 7
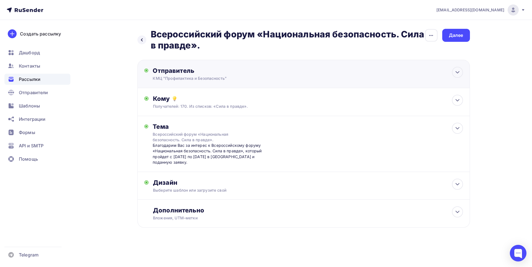
click at [194, 76] on div "КМЦ "Профилактика и Безопасность"" at bounding box center [207, 79] width 108 height 6
type input "КМЦ "Профилактика и Безопасность""
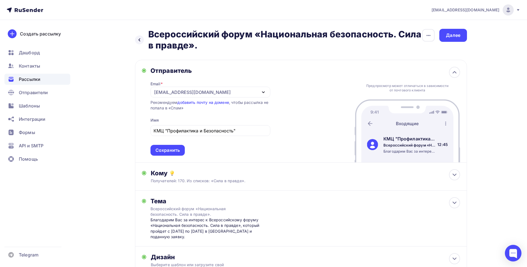
click at [375, 143] on img at bounding box center [372, 144] width 11 height 11
click at [259, 108] on div "Рекомендуем добавить почту на домене , чтобы рассылка не попала в «Спам»" at bounding box center [211, 105] width 120 height 11
click at [177, 153] on div "Сохранить" at bounding box center [168, 150] width 24 height 6
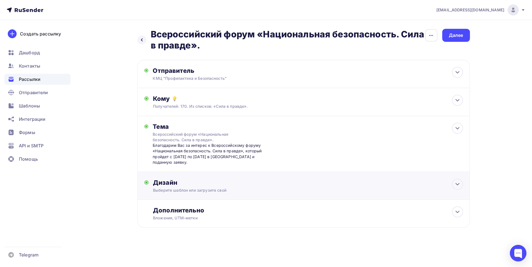
click at [209, 189] on div "Выберите шаблон или загрузите свой" at bounding box center [292, 190] width 279 height 6
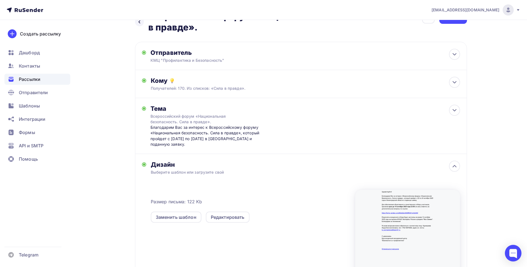
scroll to position [28, 0]
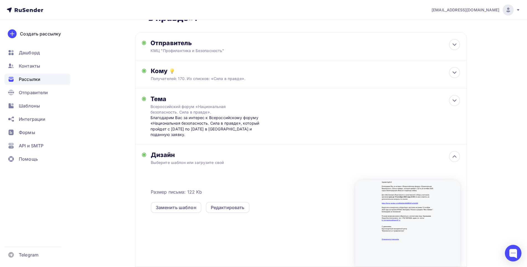
click at [211, 160] on div "Выберите шаблон или загрузите свой" at bounding box center [290, 163] width 279 height 6
drag, startPoint x: 457, startPoint y: 156, endPoint x: 457, endPoint y: 145, distance: 10.5
click at [456, 151] on div at bounding box center [454, 156] width 11 height 11
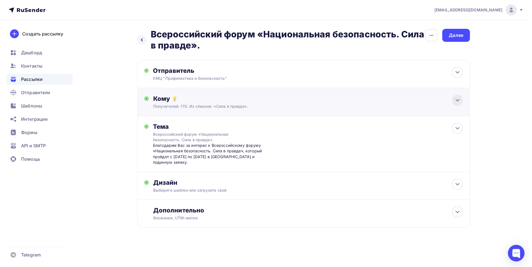
scroll to position [0, 0]
click at [460, 132] on div at bounding box center [457, 128] width 11 height 11
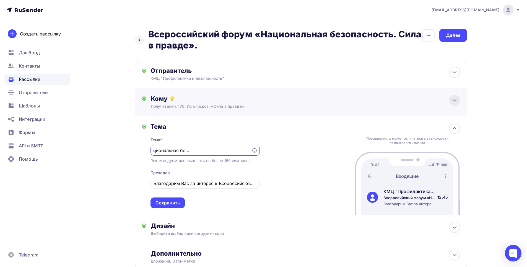
click at [455, 99] on icon at bounding box center [455, 100] width 7 height 7
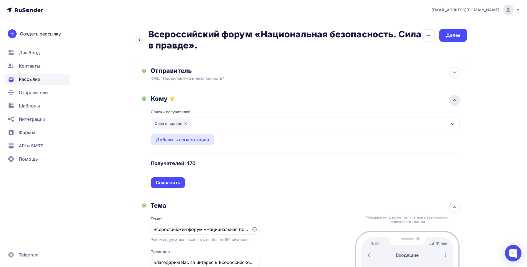
click at [455, 99] on icon at bounding box center [455, 100] width 7 height 7
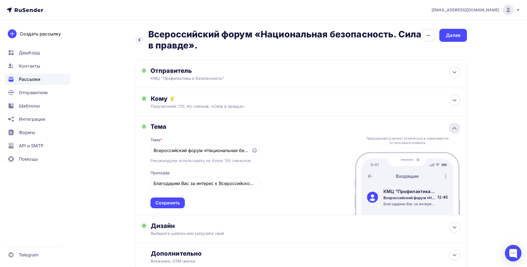
click at [457, 128] on icon at bounding box center [455, 128] width 7 height 7
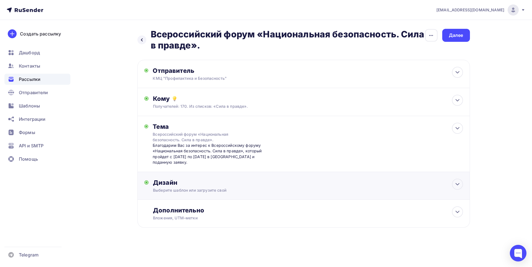
click at [205, 189] on div "Выберите шаблон или загрузите свой" at bounding box center [292, 190] width 279 height 6
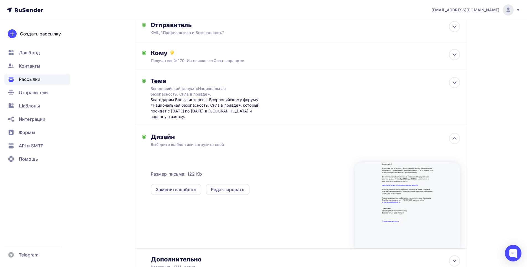
scroll to position [55, 0]
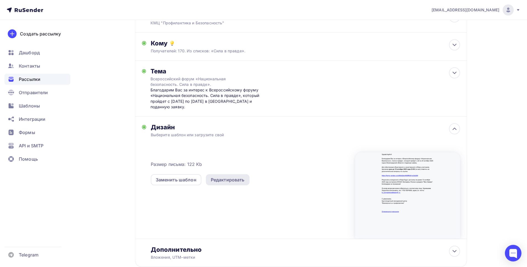
click at [211, 180] on div "Редактировать" at bounding box center [228, 179] width 34 height 7
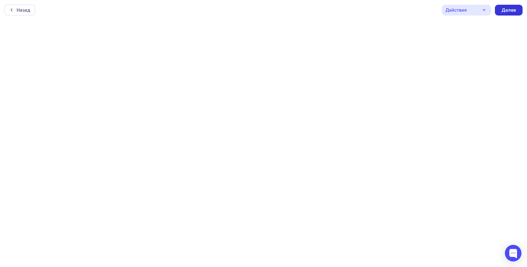
click at [507, 6] on div "Далее" at bounding box center [509, 10] width 28 height 11
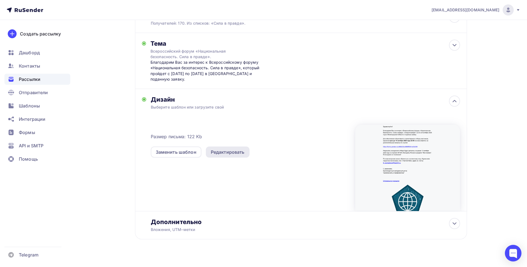
scroll to position [91, 0]
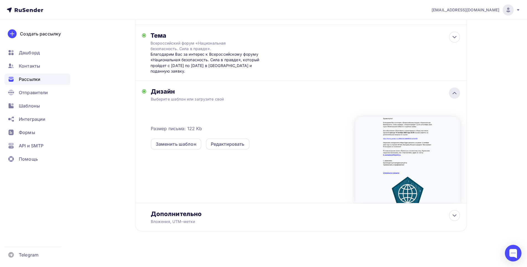
click at [453, 92] on icon at bounding box center [455, 93] width 7 height 7
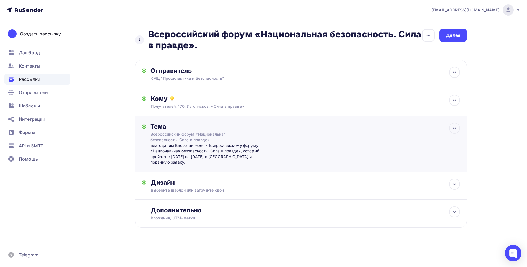
scroll to position [0, 0]
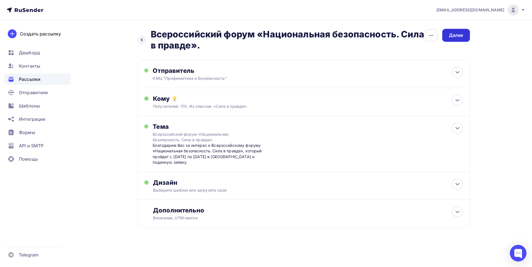
click at [452, 34] on div "Далее" at bounding box center [456, 35] width 14 height 6
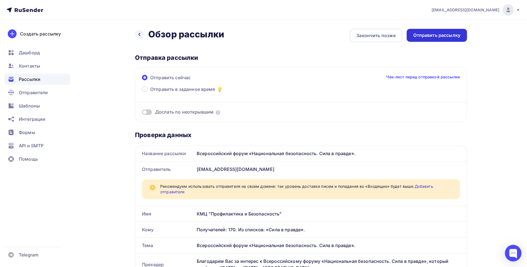
click at [423, 36] on div "Отправить рассылку" at bounding box center [437, 35] width 47 height 6
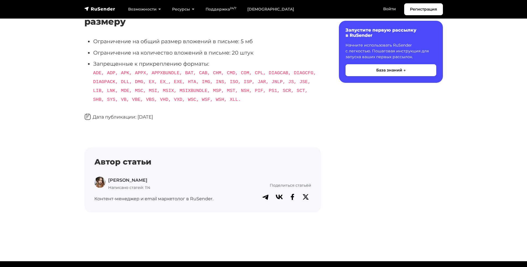
scroll to position [595, 0]
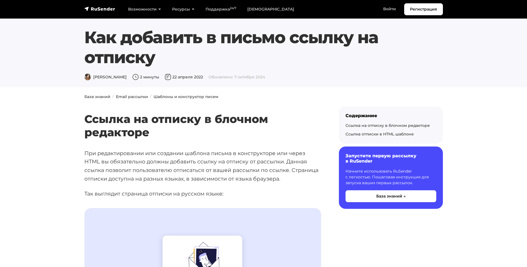
click at [236, 162] on p "При редактировании или создании шаблона письма в конструкторе или через HTML вы…" at bounding box center [202, 166] width 237 height 34
click at [165, 167] on p "При редактировании или создании шаблона письма в конструкторе или через HTML вы…" at bounding box center [202, 166] width 237 height 34
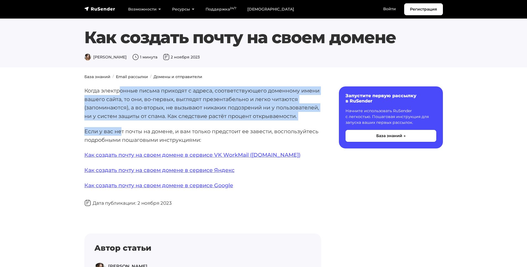
drag, startPoint x: 120, startPoint y: 94, endPoint x: 122, endPoint y: 135, distance: 41.3
click at [120, 135] on div "Когда электронные письма приходят с адреса, соответствующего доменному имени ва…" at bounding box center [202, 192] width 237 height 212
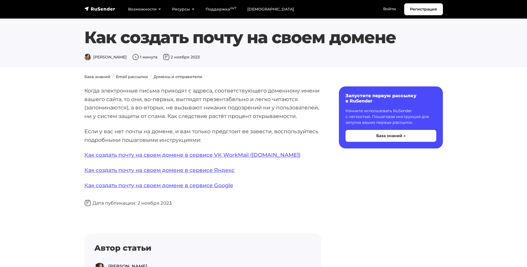
click at [156, 129] on p "Если у вас нет почты на домене, и вам только предстоит ее завести, воспользуйте…" at bounding box center [202, 135] width 237 height 17
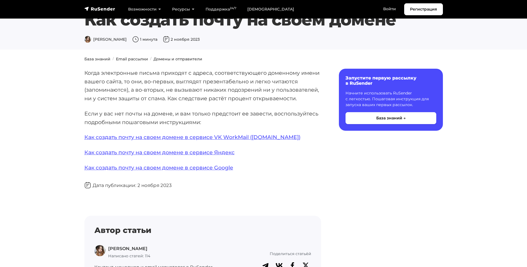
scroll to position [28, 0]
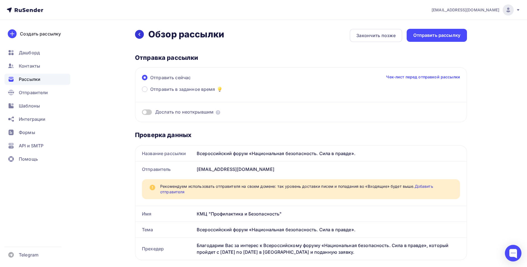
click at [142, 34] on div at bounding box center [139, 34] width 9 height 9
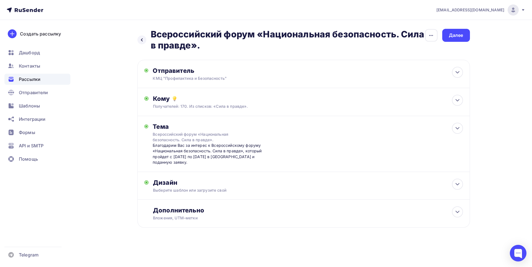
click at [504, 10] on span "[EMAIL_ADDRESS][DOMAIN_NAME]" at bounding box center [470, 10] width 68 height 6
click at [494, 25] on link "Аккаунт" at bounding box center [475, 24] width 93 height 11
click at [499, 13] on div "[EMAIL_ADDRESS][DOMAIN_NAME]" at bounding box center [480, 9] width 89 height 11
click at [25, 91] on span "Отправители" at bounding box center [33, 92] width 29 height 7
click at [27, 93] on span "Отправители" at bounding box center [33, 92] width 29 height 7
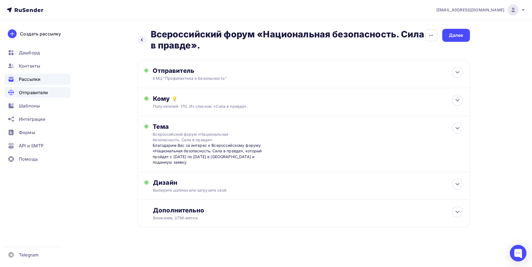
click at [51, 91] on div "Отправители" at bounding box center [37, 92] width 66 height 11
click at [60, 92] on div "Отправители" at bounding box center [37, 92] width 66 height 11
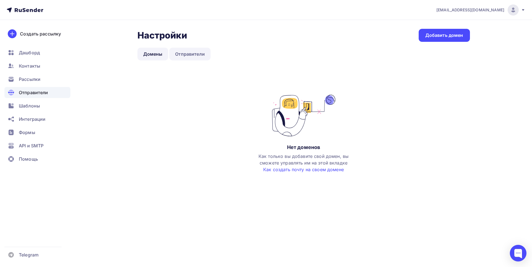
click at [195, 52] on link "Отправители" at bounding box center [189, 54] width 41 height 13
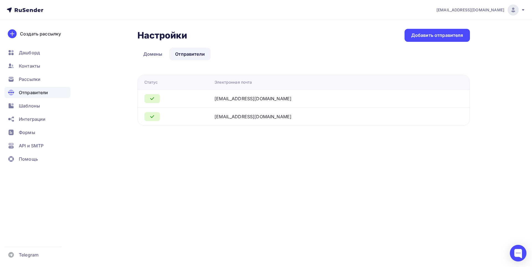
click at [210, 99] on div at bounding box center [177, 98] width 66 height 9
click at [257, 99] on div "[EMAIL_ADDRESS][DOMAIN_NAME]" at bounding box center [252, 98] width 77 height 7
click at [249, 122] on td "[EMAIL_ADDRESS][DOMAIN_NAME]" at bounding box center [323, 116] width 223 height 18
click at [29, 77] on span "Рассылки" at bounding box center [30, 79] width 22 height 7
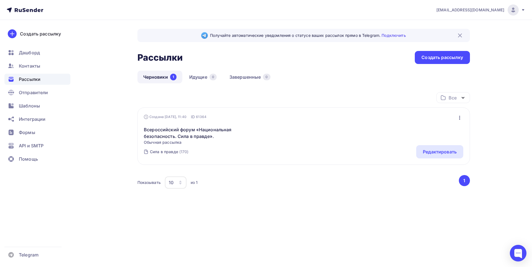
click at [259, 126] on div "Всероссийский форум «Национальная безопасность. Сила в правде». Обычная рассылк…" at bounding box center [303, 132] width 319 height 25
click at [448, 145] on div "Сила в правде (170) Редактировать" at bounding box center [303, 151] width 319 height 13
click at [445, 148] on div "Редактировать" at bounding box center [439, 151] width 47 height 13
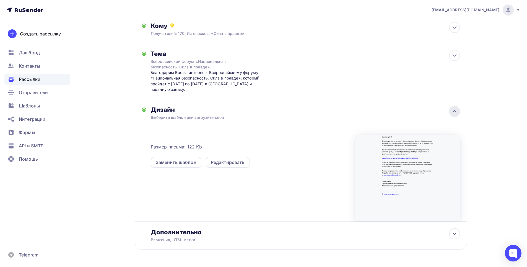
click at [454, 114] on icon at bounding box center [455, 111] width 7 height 7
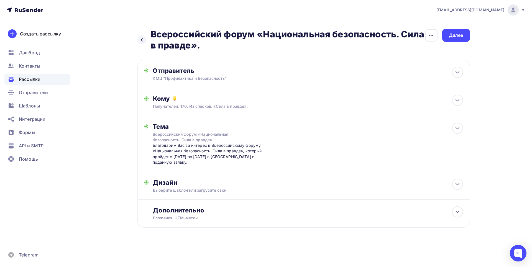
drag, startPoint x: 531, startPoint y: 116, endPoint x: 531, endPoint y: 179, distance: 62.6
click at [531, 179] on div "laurakurmasheva@yandex.ru Аккаунт Тарифы Выйти Создать рассылку Дашборд Контакт…" at bounding box center [266, 131] width 532 height 263
click at [455, 35] on div "Далее" at bounding box center [456, 35] width 14 height 6
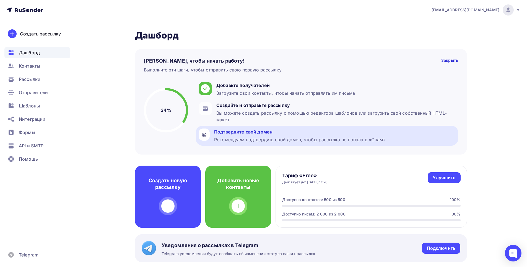
click at [257, 136] on div "Подтвердите свой домен Рекомендуем подтвердить свой домен, чтобы рассылка не по…" at bounding box center [300, 135] width 172 height 14
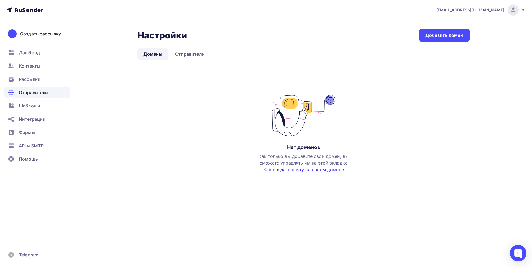
click at [318, 169] on link "Как создать почту на своем домене" at bounding box center [303, 170] width 81 height 6
click at [38, 79] on span "Рассылки" at bounding box center [30, 79] width 22 height 7
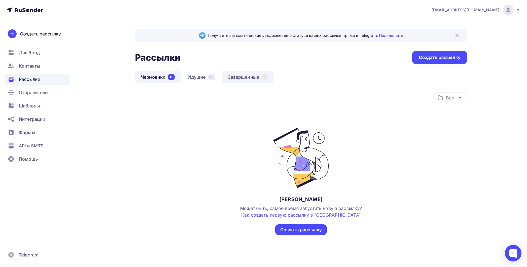
click at [259, 75] on link "Завершенные 1" at bounding box center [248, 77] width 52 height 13
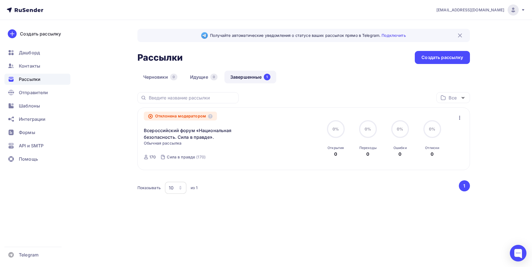
click at [459, 116] on icon "button" at bounding box center [459, 118] width 1 height 4
click at [209, 193] on div "Показывать 10 10 20 50 100 из 1" at bounding box center [297, 187] width 320 height 13
click at [178, 120] on div "Всероссийский форум «Национальная безопасность. Сила в правде». Статистика Обзо…" at bounding box center [207, 130] width 126 height 20
click at [230, 159] on div "Отклонена модератором Всероссийский форум «Национальная безопасность. Сила в пр…" at bounding box center [207, 139] width 126 height 50
click at [458, 115] on icon "button" at bounding box center [459, 117] width 7 height 7
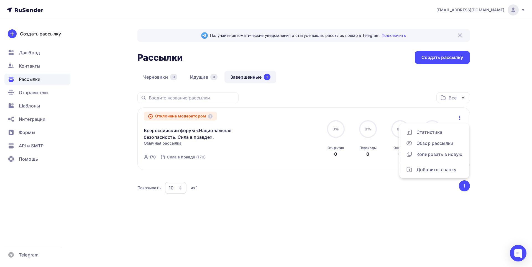
click at [417, 106] on div "Все Все папки Создать новую папку" at bounding box center [303, 99] width 332 height 15
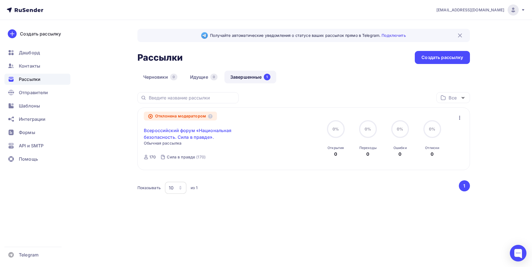
click at [218, 132] on link "Всероссийский форум «Национальная безопасность. Сила в правде»." at bounding box center [191, 133] width 95 height 13
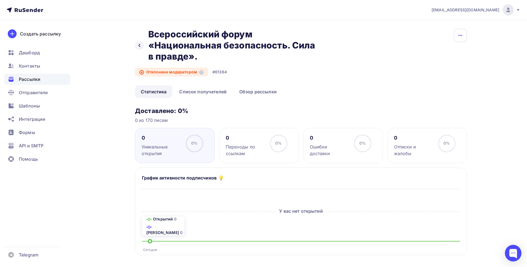
click at [463, 39] on button "button" at bounding box center [460, 35] width 13 height 13
drag, startPoint x: 479, startPoint y: 34, endPoint x: 482, endPoint y: 34, distance: 3.0
click at [479, 34] on div "Назад Всероссийский форум «Национальная безопасность. Сила в правде». Всероссий…" at bounding box center [264, 268] width 454 height 497
click at [525, 9] on nav "laurakurmasheva@yandex.ru Аккаунт Тарифы Выйти Создать рассылку Дашборд Контакт…" at bounding box center [263, 10] width 527 height 20
click at [141, 46] on icon at bounding box center [139, 45] width 4 height 4
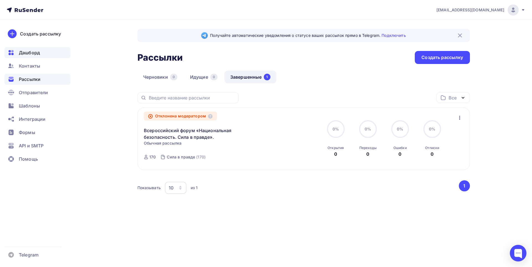
click at [24, 54] on span "Дашборд" at bounding box center [29, 52] width 21 height 7
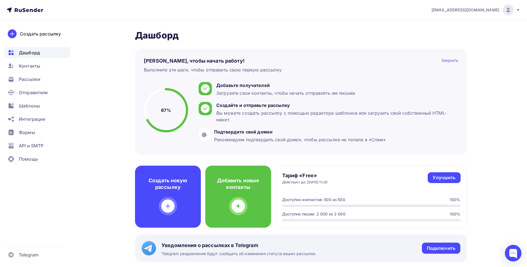
click at [450, 63] on div "Закрыть" at bounding box center [450, 61] width 17 height 7
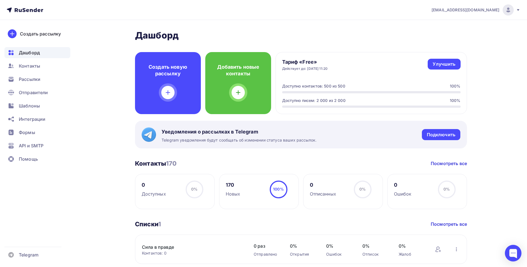
click at [264, 193] on div "170 Новых 100% 100%" at bounding box center [259, 191] width 80 height 35
click at [439, 163] on link "Посмотреть все" at bounding box center [449, 163] width 36 height 7
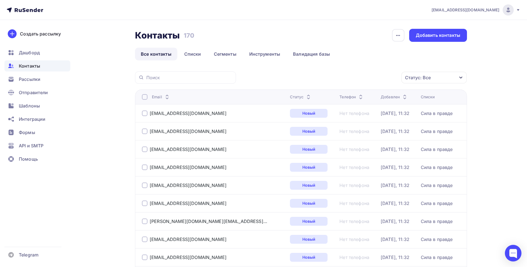
click at [145, 97] on div at bounding box center [145, 97] width 6 height 6
click at [396, 78] on div "Действие" at bounding box center [360, 77] width 73 height 11
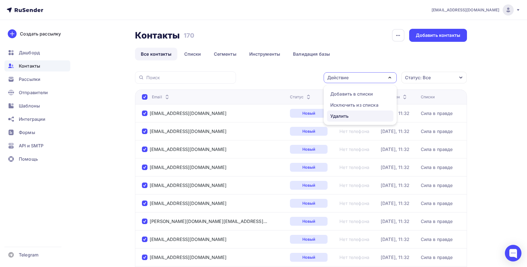
click at [351, 115] on div "Удалить" at bounding box center [361, 116] width 60 height 7
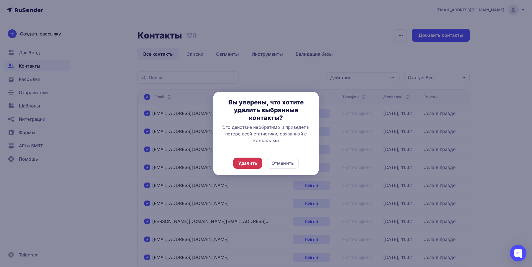
click at [246, 163] on div "Удалить" at bounding box center [247, 163] width 19 height 7
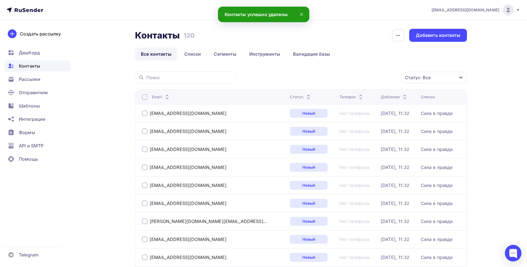
click at [143, 97] on div at bounding box center [145, 97] width 6 height 6
click at [145, 97] on div at bounding box center [145, 97] width 6 height 6
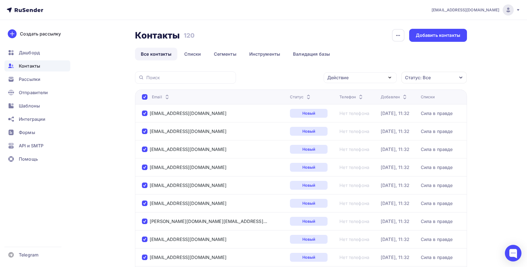
click at [391, 78] on icon "button" at bounding box center [390, 77] width 7 height 7
click at [372, 116] on div "Удалить" at bounding box center [361, 116] width 60 height 7
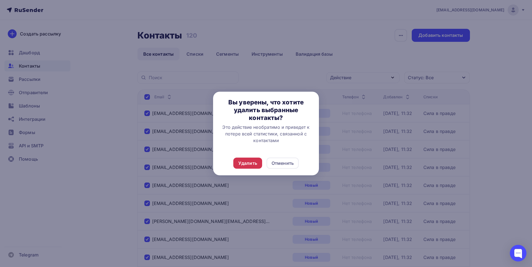
click at [246, 163] on div "Удалить" at bounding box center [247, 163] width 19 height 7
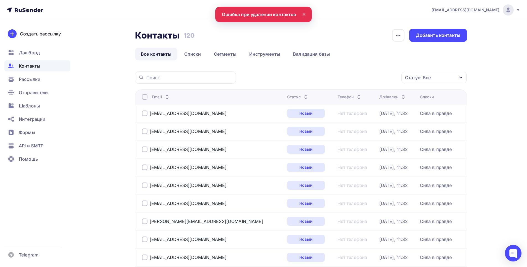
click at [142, 98] on th "Email" at bounding box center [210, 96] width 150 height 15
click at [145, 97] on div at bounding box center [145, 97] width 6 height 6
click at [144, 96] on div at bounding box center [145, 97] width 6 height 6
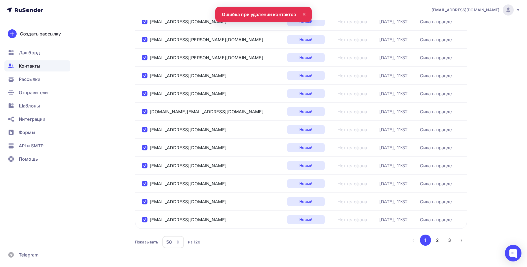
scroll to position [794, 0]
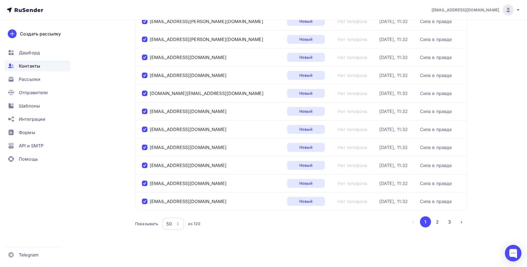
click at [178, 223] on icon "button" at bounding box center [178, 223] width 2 height 2
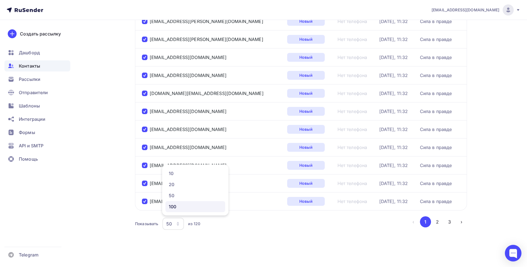
click at [181, 205] on div "100" at bounding box center [195, 206] width 53 height 7
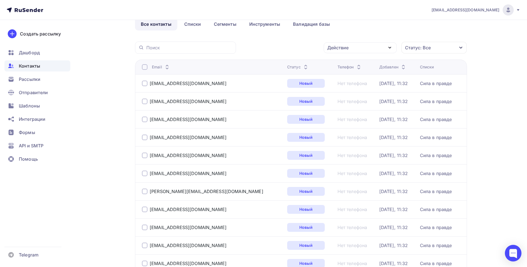
click at [146, 65] on div at bounding box center [145, 67] width 6 height 6
click at [144, 67] on div at bounding box center [145, 67] width 6 height 6
click at [363, 46] on div "Действие" at bounding box center [360, 47] width 73 height 11
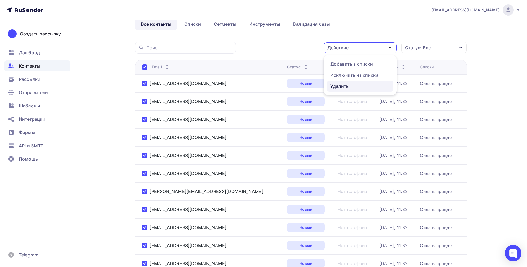
click at [362, 87] on div "Удалить" at bounding box center [361, 86] width 60 height 7
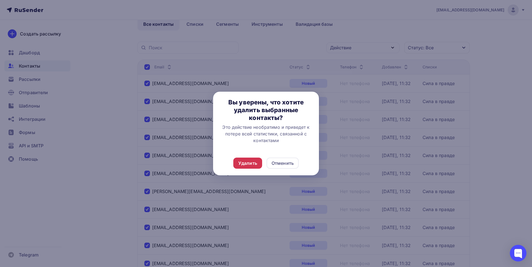
click at [248, 164] on div "Удалить" at bounding box center [247, 163] width 19 height 7
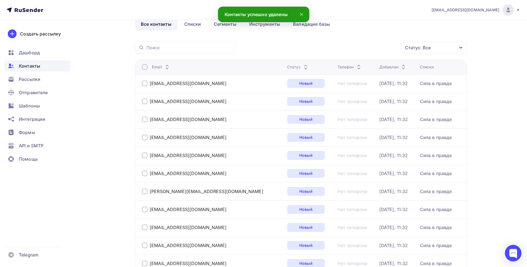
click at [145, 66] on div at bounding box center [145, 67] width 6 height 6
click at [145, 67] on div at bounding box center [145, 67] width 6 height 6
click at [388, 47] on icon "button" at bounding box center [390, 47] width 7 height 7
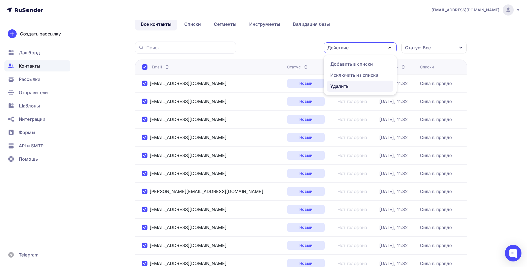
click at [352, 85] on div "Удалить" at bounding box center [361, 86] width 60 height 7
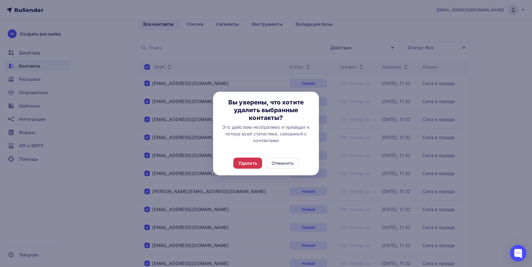
click at [260, 167] on div "Удалить" at bounding box center [247, 163] width 29 height 11
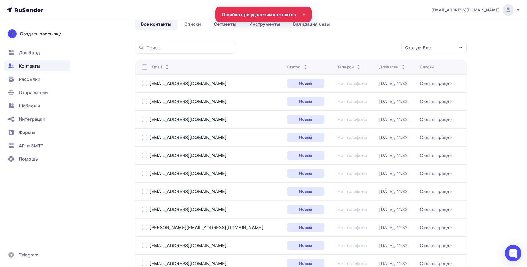
click at [145, 69] on div at bounding box center [145, 67] width 6 height 6
click at [143, 65] on div at bounding box center [145, 67] width 6 height 6
click at [380, 47] on div "Действие" at bounding box center [360, 47] width 73 height 11
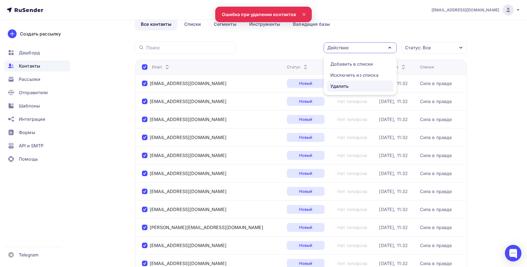
click at [371, 86] on div "Удалить" at bounding box center [361, 86] width 60 height 7
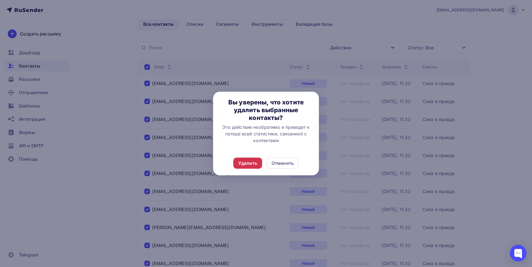
click at [243, 162] on div "Удалить" at bounding box center [247, 163] width 19 height 7
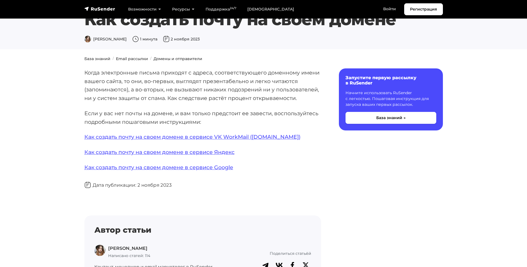
scroll to position [28, 0]
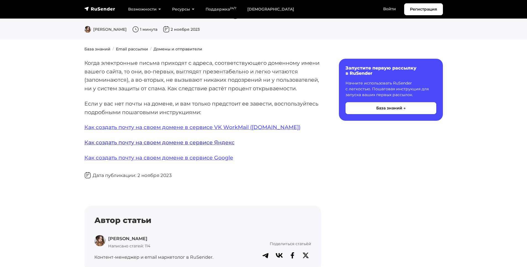
click at [113, 140] on link "Как создать почту на своем домене в сервисе Яндекс" at bounding box center [159, 142] width 150 height 7
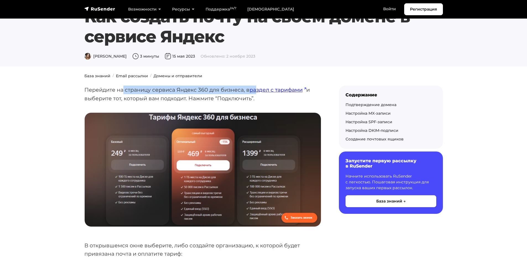
drag, startPoint x: 125, startPoint y: 84, endPoint x: 257, endPoint y: 91, distance: 131.4
click at [240, 92] on p "Перейдите на страницу сервиса Яндекс 360 для бизнеса, в раздел с тарифами и выб…" at bounding box center [202, 94] width 237 height 17
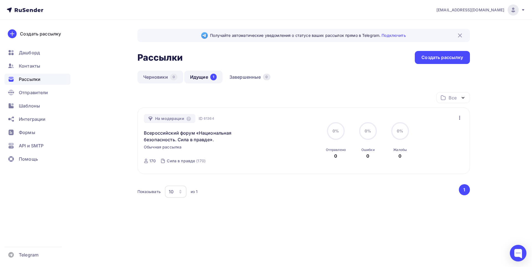
click at [150, 71] on link "Черновики 0" at bounding box center [160, 77] width 46 height 13
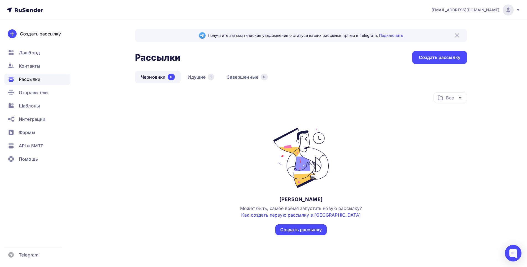
click at [290, 215] on link "Как создать первую рассылку в Rusender" at bounding box center [301, 215] width 120 height 6
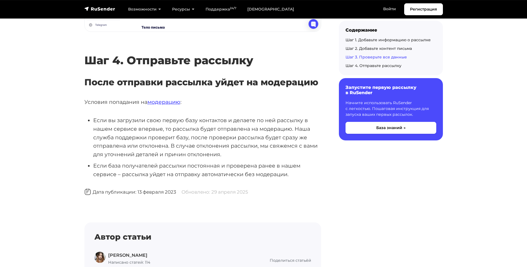
scroll to position [3485, 0]
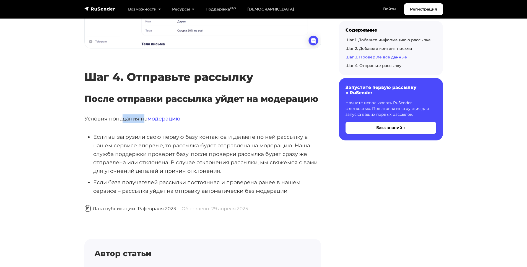
drag, startPoint x: 133, startPoint y: 119, endPoint x: 146, endPoint y: 120, distance: 12.8
click at [146, 120] on p "Условия попадания на модерацию :" at bounding box center [202, 118] width 237 height 9
click at [141, 135] on li "Если вы загрузили свою первую базу контактов и делаете по ней рассылку в нашем …" at bounding box center [207, 154] width 228 height 43
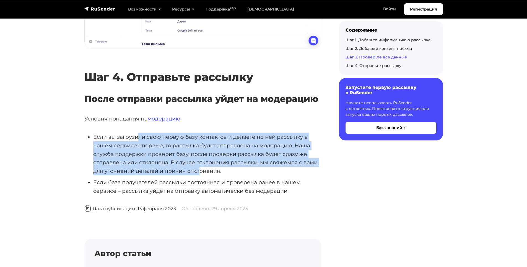
drag, startPoint x: 139, startPoint y: 136, endPoint x: 201, endPoint y: 172, distance: 71.7
click at [201, 172] on li "Если вы загрузили свою первую базу контактов и делаете по ней рассылку в нашем …" at bounding box center [207, 154] width 228 height 43
click at [154, 165] on li "Если вы загрузили свою первую базу контактов и делаете по ней рассылку в нашем …" at bounding box center [207, 154] width 228 height 43
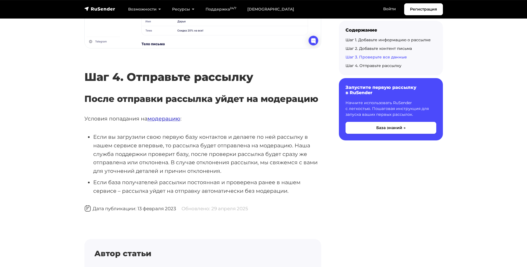
click at [166, 119] on link "модерацию" at bounding box center [164, 118] width 33 height 7
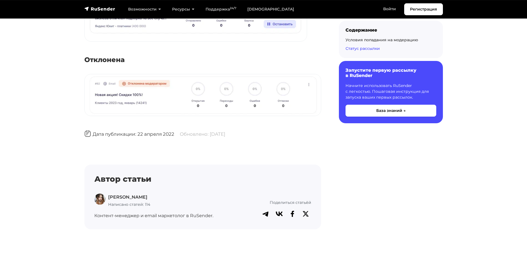
scroll to position [428, 0]
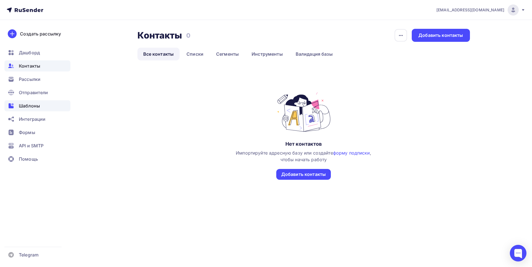
click at [38, 107] on span "Шаблоны" at bounding box center [29, 105] width 21 height 7
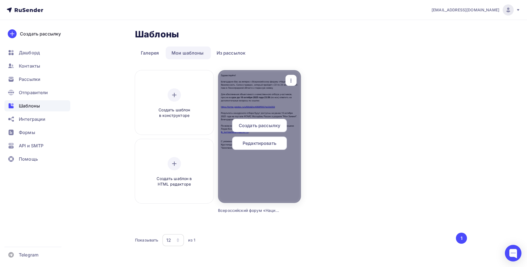
click at [292, 79] on icon "button" at bounding box center [291, 80] width 7 height 7
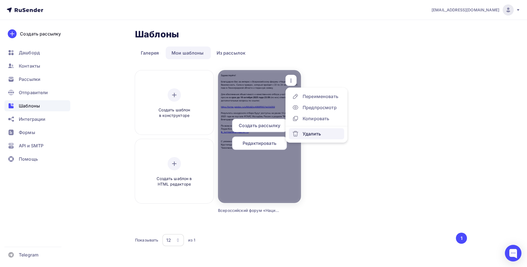
click at [303, 135] on div "Удалить" at bounding box center [312, 133] width 18 height 7
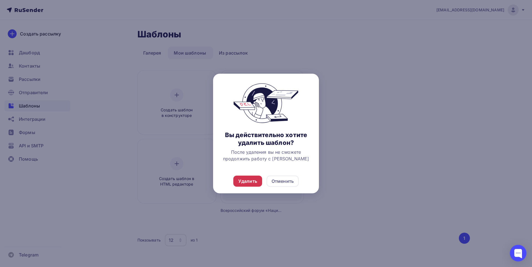
click at [239, 179] on div "Удалить" at bounding box center [247, 181] width 19 height 7
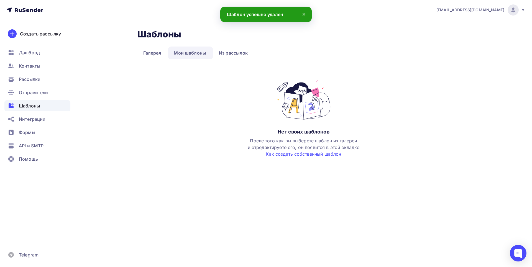
click at [509, 6] on div at bounding box center [512, 9] width 11 height 11
click at [458, 25] on span "Аккаунт" at bounding box center [451, 24] width 18 height 7
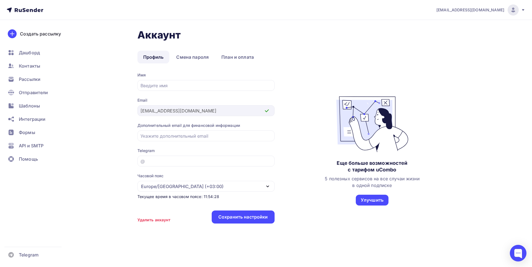
click at [142, 220] on div "Удалить аккаунт" at bounding box center [153, 220] width 33 height 6
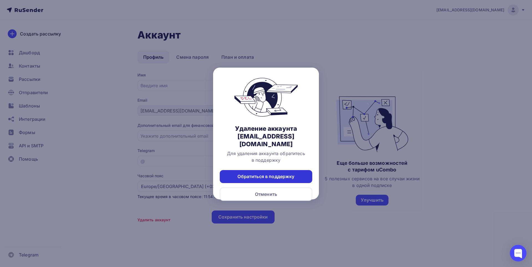
click at [285, 173] on div "Обратиться в поддержку" at bounding box center [265, 176] width 57 height 6
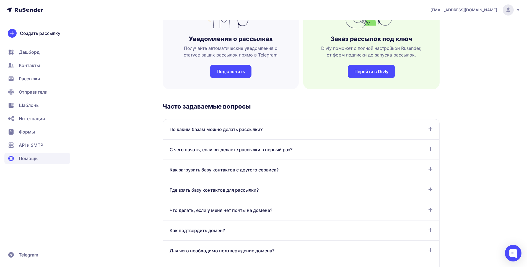
scroll to position [194, 0]
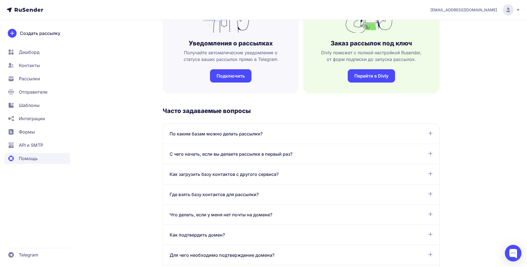
click at [389, 187] on div "Где взять базу контактов для рассылки? Отправлять почту можно тем, кто подтверд…" at bounding box center [301, 194] width 277 height 20
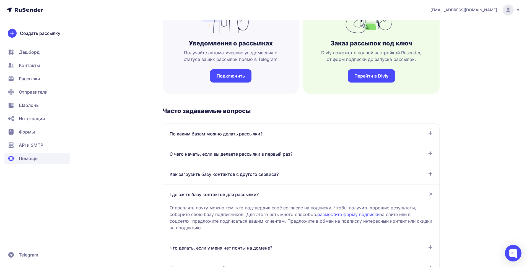
click at [432, 197] on div "Где взять базу контактов для рассылки?" at bounding box center [301, 194] width 263 height 7
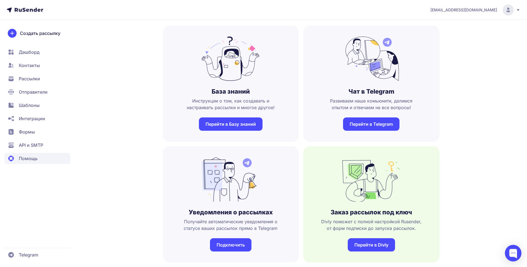
scroll to position [0, 0]
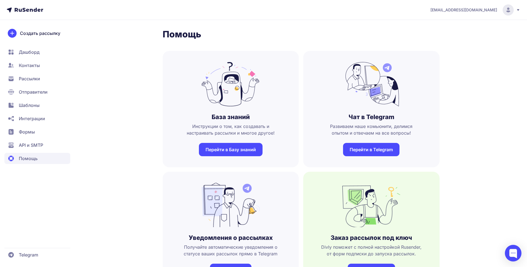
click at [488, 13] on div "[EMAIL_ADDRESS][DOMAIN_NAME]" at bounding box center [476, 9] width 90 height 11
click at [53, 69] on span "Контакты" at bounding box center [37, 65] width 66 height 11
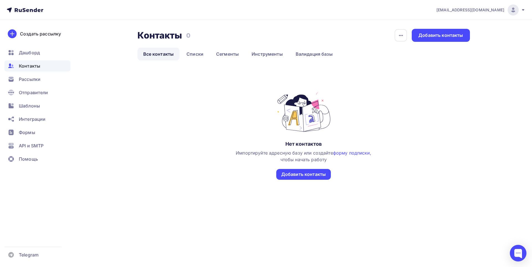
click at [486, 10] on span "[EMAIL_ADDRESS][DOMAIN_NAME]" at bounding box center [470, 10] width 68 height 6
click at [478, 20] on link "Аккаунт" at bounding box center [475, 24] width 93 height 11
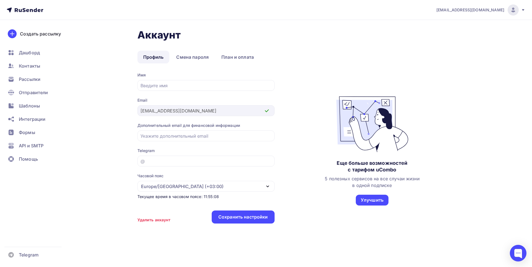
click at [149, 221] on div "Удалить аккаунт" at bounding box center [153, 220] width 33 height 6
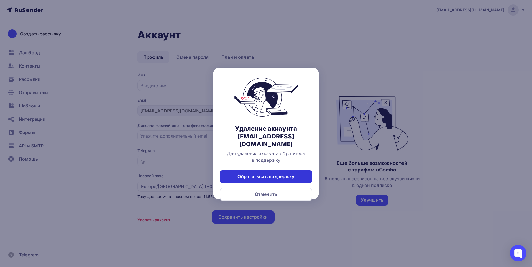
click at [274, 170] on div "Обратиться в поддержку" at bounding box center [266, 176] width 92 height 13
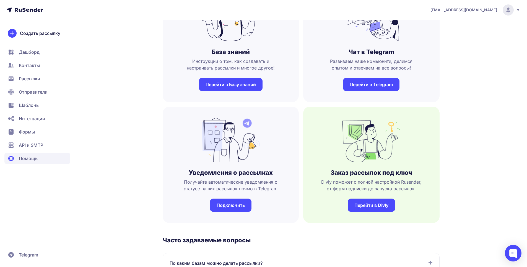
scroll to position [55, 0]
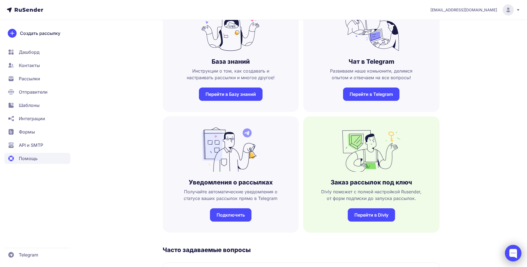
click at [508, 253] on div at bounding box center [513, 253] width 17 height 17
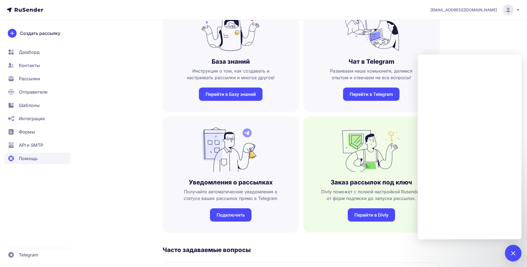
click at [362, 248] on h3 "Часто задаваемые вопросы" at bounding box center [301, 250] width 277 height 8
click at [510, 254] on div at bounding box center [513, 253] width 17 height 17
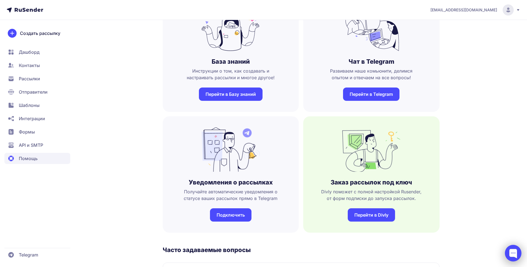
click at [511, 254] on div at bounding box center [513, 253] width 17 height 17
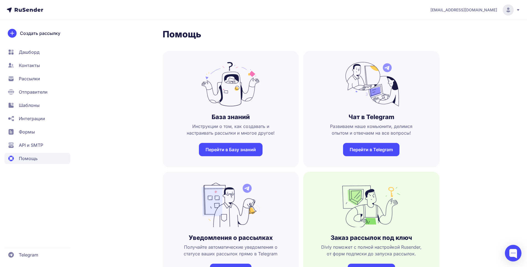
click at [482, 9] on span "[EMAIL_ADDRESS][DOMAIN_NAME]" at bounding box center [464, 10] width 67 height 6
click at [472, 24] on link "Аккаунт" at bounding box center [470, 27] width 93 height 11
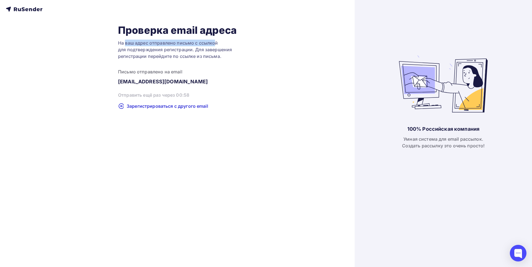
drag, startPoint x: 126, startPoint y: 44, endPoint x: 217, endPoint y: 44, distance: 90.8
click at [217, 44] on div "На ваш адрес отправлено письмо с ссылкой для подтверждения регистрации. Для зав…" at bounding box center [177, 50] width 119 height 20
click at [213, 48] on div "На ваш адрес отправлено письмо с ссылкой для подтверждения регистрации. Для зав…" at bounding box center [177, 50] width 119 height 20
